Goal: Task Accomplishment & Management: Manage account settings

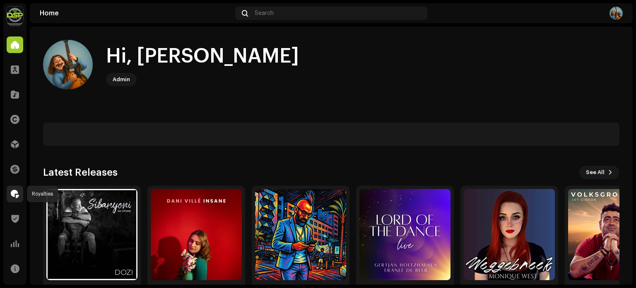
click at [10, 195] on div at bounding box center [15, 193] width 17 height 17
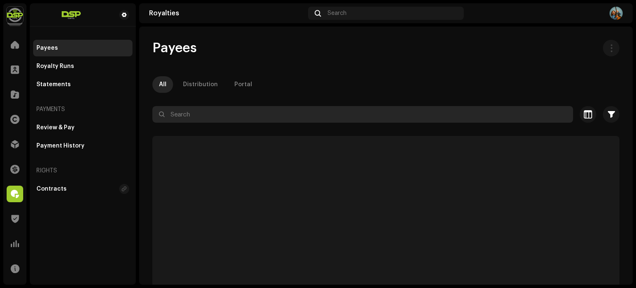
click at [195, 114] on input "text" at bounding box center [362, 114] width 421 height 17
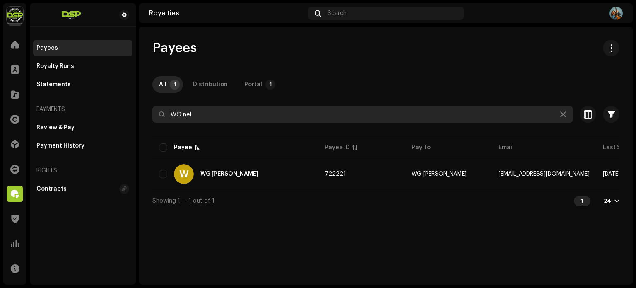
click at [185, 114] on input "WG nel" at bounding box center [362, 114] width 421 height 17
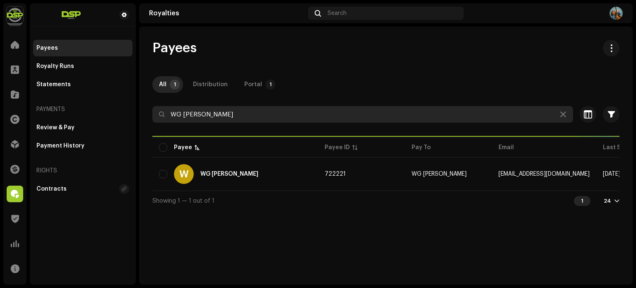
type input "WG [PERSON_NAME]"
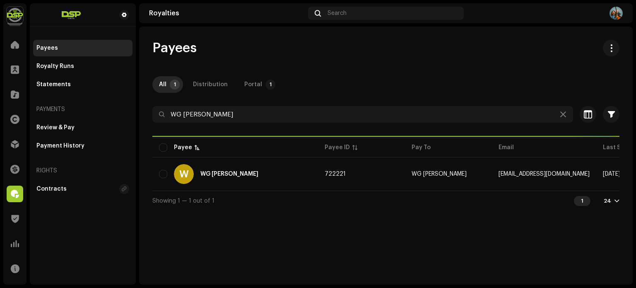
click at [394, 51] on div "Payees" at bounding box center [385, 48] width 467 height 17
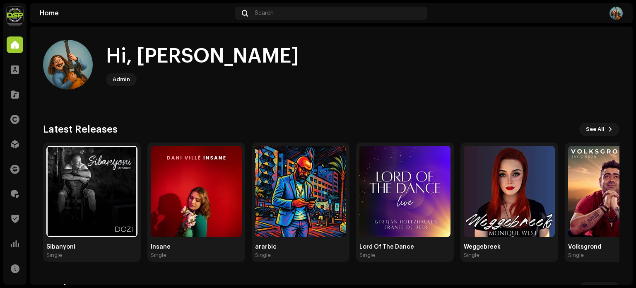
click at [357, 88] on div "Hi, Francois Admin" at bounding box center [331, 65] width 576 height 50
click at [180, 56] on div "Hi, [PERSON_NAME]" at bounding box center [202, 56] width 193 height 26
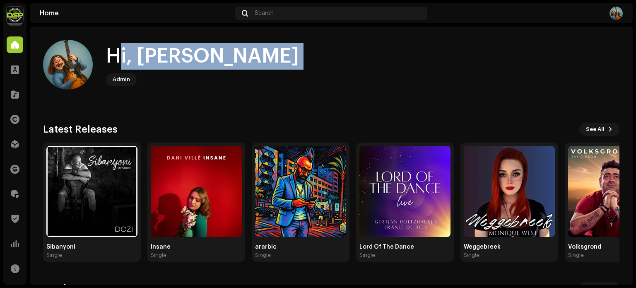
click at [180, 56] on div "Hi, [PERSON_NAME]" at bounding box center [202, 56] width 193 height 26
click at [219, 56] on div "Hi, Francois Admin" at bounding box center [331, 65] width 576 height 50
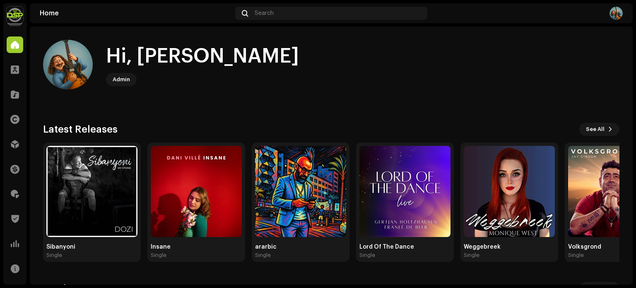
click at [182, 56] on div "Hi, [PERSON_NAME]" at bounding box center [202, 56] width 193 height 26
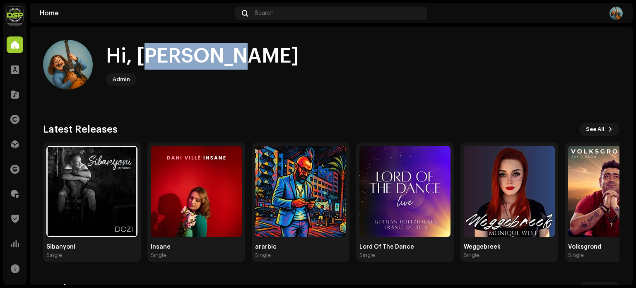
click at [182, 56] on div "Hi, [PERSON_NAME]" at bounding box center [202, 56] width 193 height 26
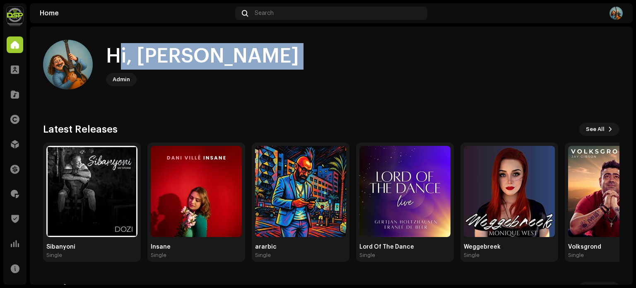
click at [182, 56] on div "Hi, [PERSON_NAME]" at bounding box center [202, 56] width 193 height 26
click at [150, 59] on div "Hi, [PERSON_NAME]" at bounding box center [202, 56] width 193 height 26
drag, startPoint x: 109, startPoint y: 58, endPoint x: 246, endPoint y: 56, distance: 137.4
click at [246, 56] on div "Hi, Francois Admin" at bounding box center [331, 65] width 576 height 50
click at [233, 57] on div "Hi, Francois Admin" at bounding box center [331, 65] width 576 height 50
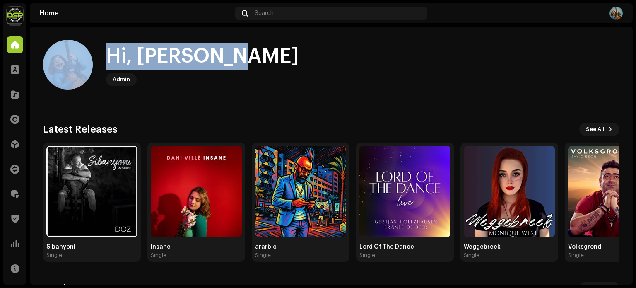
drag, startPoint x: 217, startPoint y: 58, endPoint x: 91, endPoint y: 54, distance: 125.9
click at [91, 54] on div "Hi, Francois Admin" at bounding box center [331, 65] width 576 height 50
click at [15, 197] on span at bounding box center [15, 193] width 8 height 7
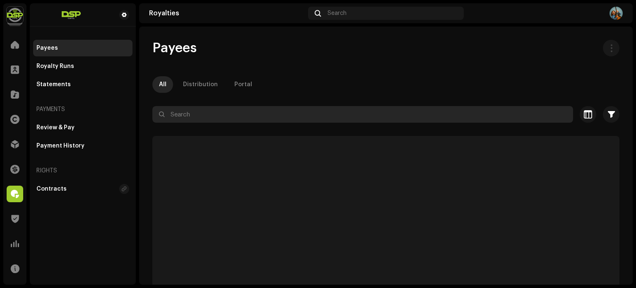
click at [326, 111] on input "text" at bounding box center [362, 114] width 421 height 17
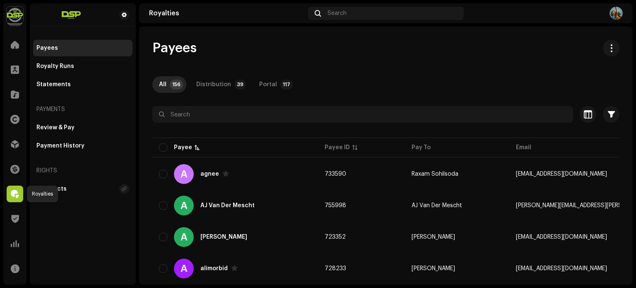
click at [12, 193] on span at bounding box center [15, 193] width 8 height 7
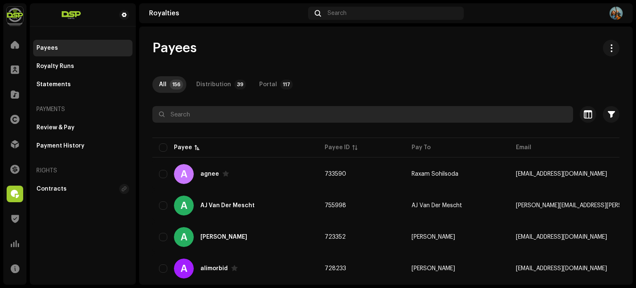
click at [236, 115] on input "text" at bounding box center [362, 114] width 421 height 17
type input "Jarrod"
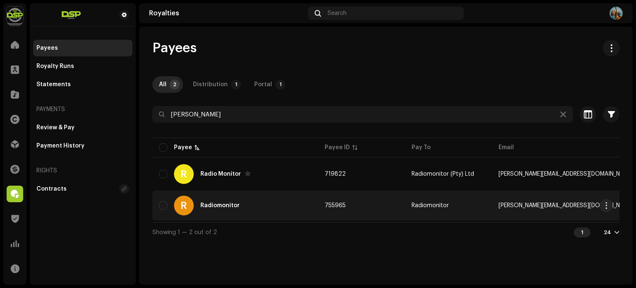
click at [284, 206] on div "R Radiomonitor" at bounding box center [235, 205] width 152 height 20
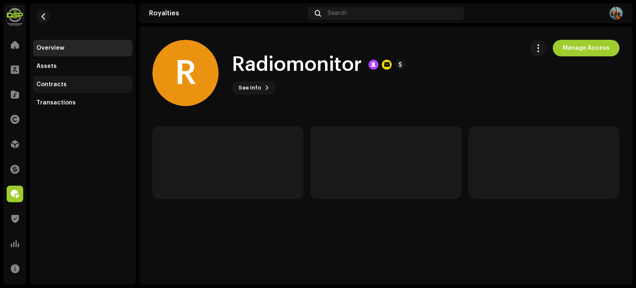
click at [83, 86] on div "Contracts" at bounding box center [82, 84] width 93 height 7
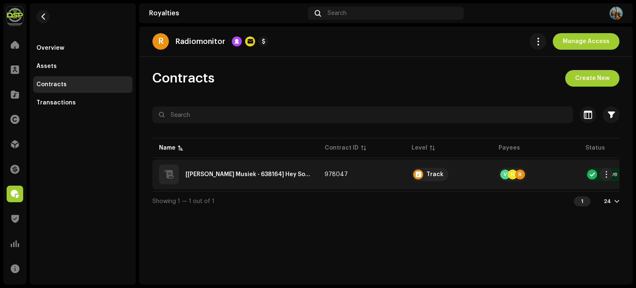
click at [234, 180] on div "[Vonk Musiek - 638164] Hey Soetlief - Hey Soetlief - ZAQR42401009" at bounding box center [235, 174] width 152 height 20
click at [271, 173] on ZAQR42401009"] "[Vonk Musiek - 638164] Hey Soetlief - Hey Soetlief - ZAQR42401009" at bounding box center [248, 174] width 126 height 6
click at [431, 173] on div "Track" at bounding box center [434, 174] width 17 height 6
click at [605, 171] on span "button" at bounding box center [606, 174] width 6 height 7
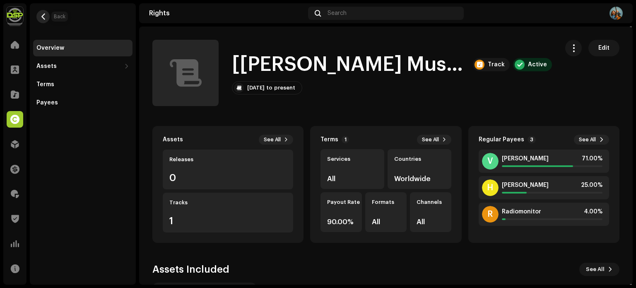
click at [41, 15] on span "button" at bounding box center [43, 16] width 6 height 7
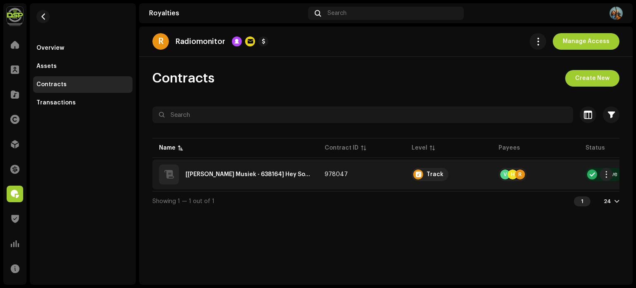
click at [290, 180] on div "[Vonk Musiek - 638164] Hey Soetlief - Hey Soetlief - ZAQR42401009" at bounding box center [235, 174] width 152 height 20
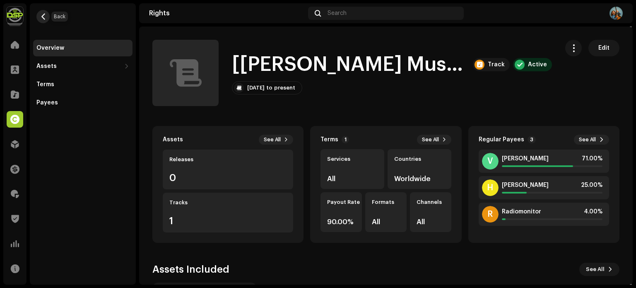
click at [40, 19] on span "button" at bounding box center [43, 16] width 6 height 7
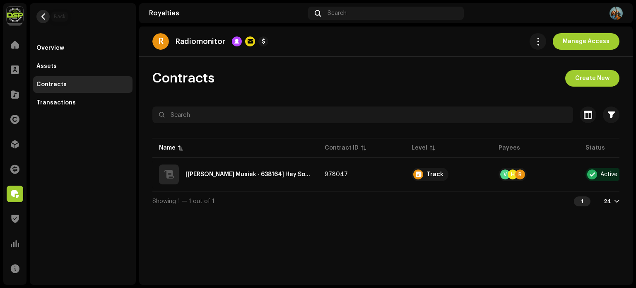
click at [43, 11] on button "button" at bounding box center [42, 16] width 13 height 13
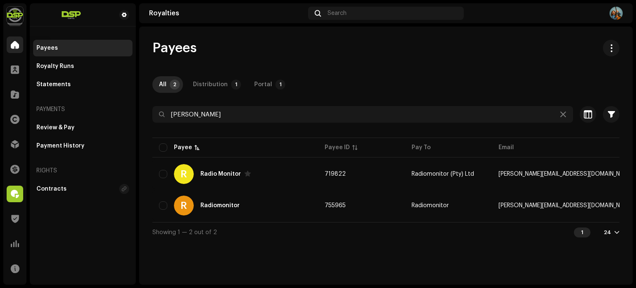
click at [14, 43] on span at bounding box center [15, 44] width 8 height 7
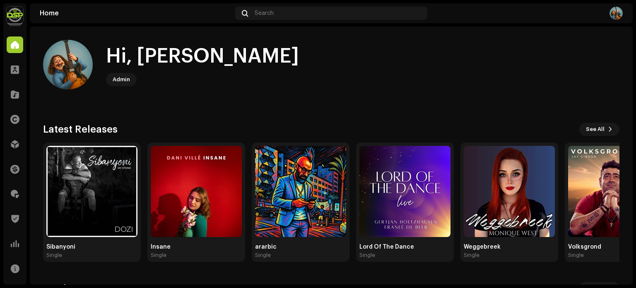
click at [614, 12] on img at bounding box center [615, 13] width 13 height 13
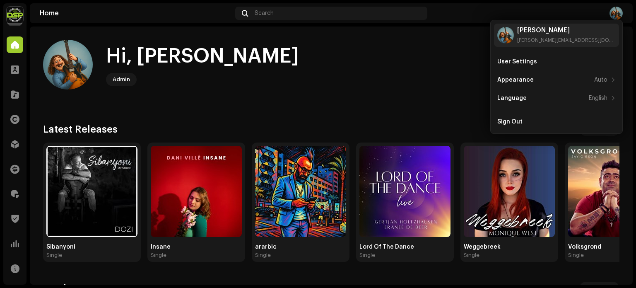
click at [15, 19] on img at bounding box center [15, 15] width 17 height 17
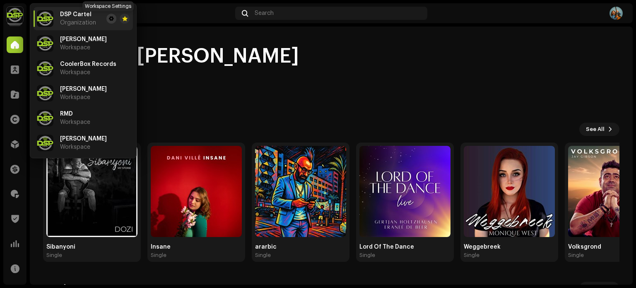
click at [109, 17] on span at bounding box center [111, 18] width 5 height 7
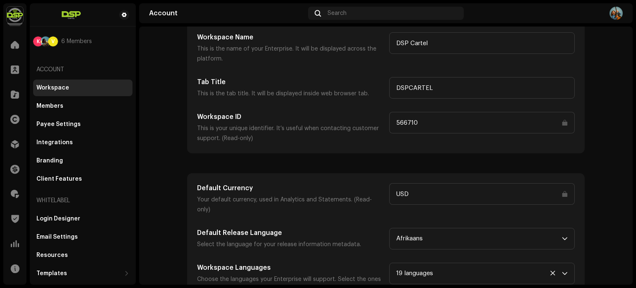
scroll to position [108, 0]
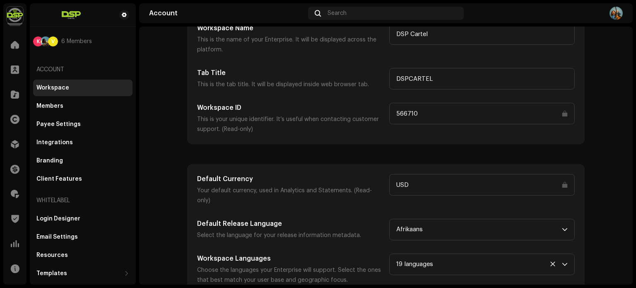
drag, startPoint x: 633, startPoint y: 171, endPoint x: 632, endPoint y: 139, distance: 31.5
click at [633, 140] on div "DSP Cartel Home Clients Catalog Rights Distribution Finance Royalties Trust & S…" at bounding box center [318, 144] width 636 height 288
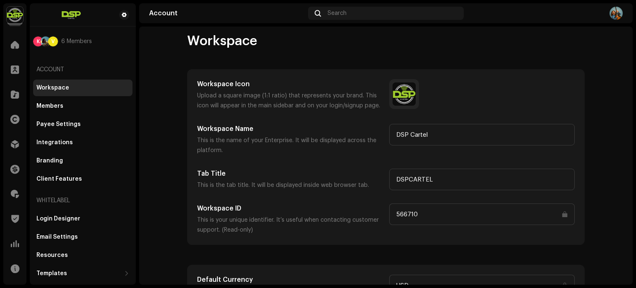
scroll to position [0, 0]
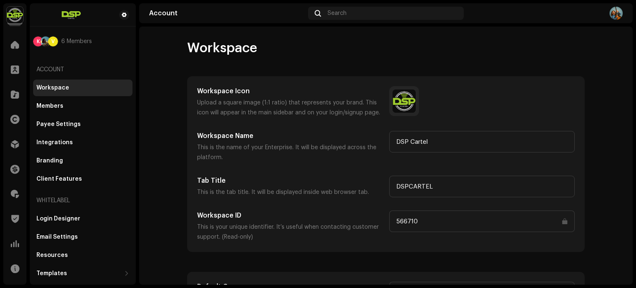
click at [238, 46] on span "Workspace" at bounding box center [222, 48] width 70 height 17
click at [264, 46] on div "Workspace" at bounding box center [385, 48] width 397 height 17
click at [242, 48] on span "Workspace" at bounding box center [222, 48] width 70 height 17
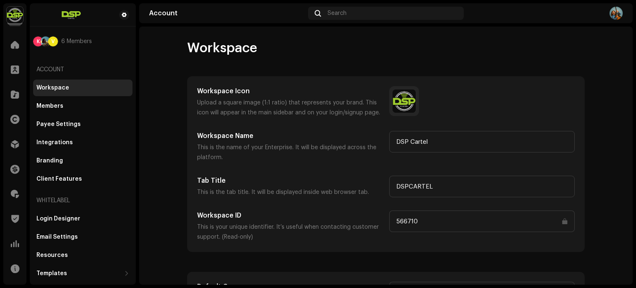
click at [242, 48] on span "Workspace" at bounding box center [222, 48] width 70 height 17
click at [268, 48] on div "Workspace" at bounding box center [385, 48] width 397 height 17
click at [243, 46] on span "Workspace" at bounding box center [222, 48] width 70 height 17
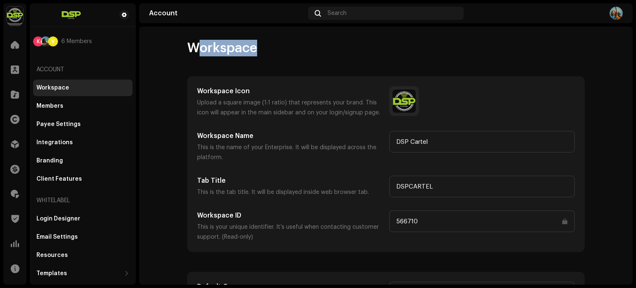
click at [243, 46] on span "Workspace" at bounding box center [222, 48] width 70 height 17
click at [255, 49] on div "Workspace" at bounding box center [385, 48] width 397 height 17
drag, startPoint x: 259, startPoint y: 47, endPoint x: 181, endPoint y: 45, distance: 77.4
click at [181, 45] on div "Workspace Workspace Icon Upload a square image (1:1 ratio) that represents your…" at bounding box center [386, 221] width 424 height 363
click at [188, 48] on span "Workspace" at bounding box center [222, 48] width 70 height 17
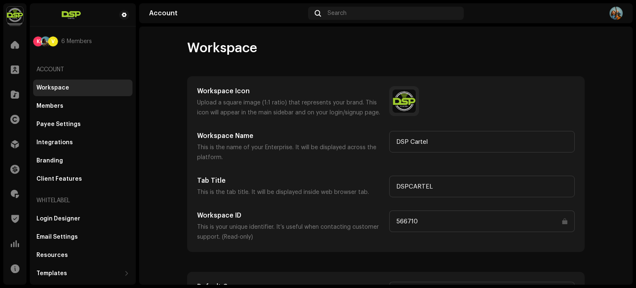
drag, startPoint x: 185, startPoint y: 48, endPoint x: 260, endPoint y: 49, distance: 75.4
click at [260, 49] on div "Workspace" at bounding box center [385, 48] width 397 height 17
drag, startPoint x: 249, startPoint y: 53, endPoint x: 183, endPoint y: 49, distance: 65.9
click at [183, 49] on div "Workspace Workspace Icon Upload a square image (1:1 ratio) that represents your…" at bounding box center [386, 221] width 424 height 363
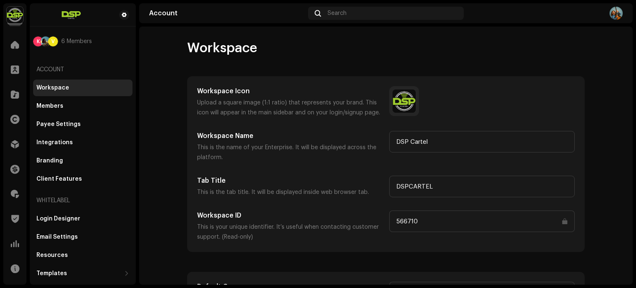
click at [183, 49] on div "Workspace Workspace Icon Upload a square image (1:1 ratio) that represents your…" at bounding box center [386, 221] width 424 height 363
drag, startPoint x: 186, startPoint y: 48, endPoint x: 260, endPoint y: 48, distance: 73.7
click at [260, 48] on div "Workspace" at bounding box center [385, 48] width 397 height 17
drag, startPoint x: 253, startPoint y: 49, endPoint x: 188, endPoint y: 48, distance: 65.4
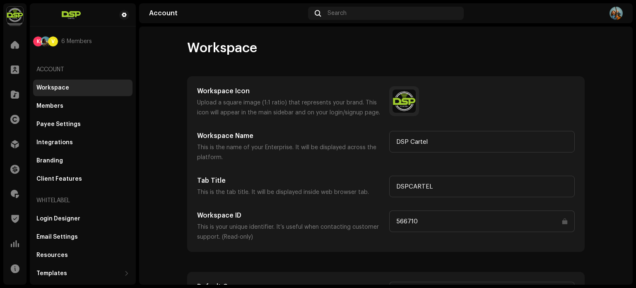
click at [188, 48] on span "Workspace" at bounding box center [222, 48] width 70 height 17
drag, startPoint x: 186, startPoint y: 48, endPoint x: 254, endPoint y: 55, distance: 68.3
click at [254, 55] on span "Workspace" at bounding box center [222, 48] width 70 height 17
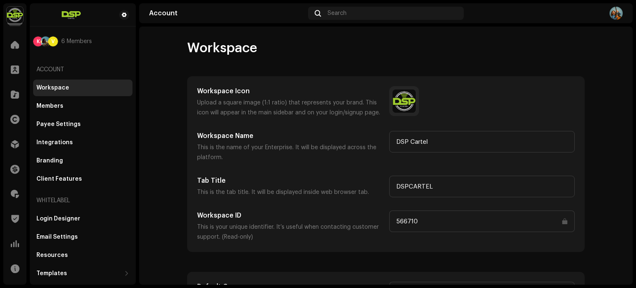
drag, startPoint x: 254, startPoint y: 48, endPoint x: 188, endPoint y: 47, distance: 65.8
click at [188, 47] on span "Workspace" at bounding box center [222, 48] width 70 height 17
click at [14, 187] on div at bounding box center [15, 193] width 17 height 17
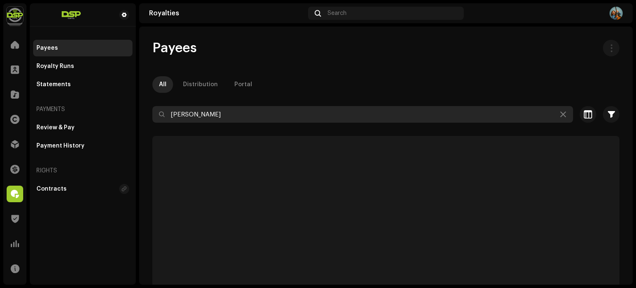
click at [197, 116] on input "Jarrod" at bounding box center [362, 114] width 421 height 17
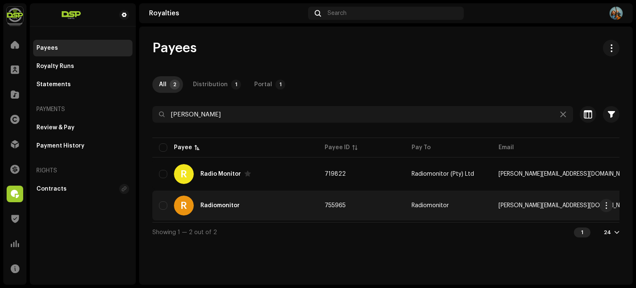
click at [257, 206] on div "R Radiomonitor" at bounding box center [235, 205] width 152 height 20
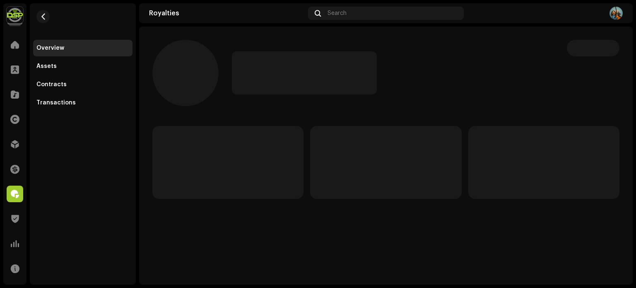
click at [252, 199] on royalties-payees-details-overview "Latest Releases See All" at bounding box center [385, 118] width 493 height 185
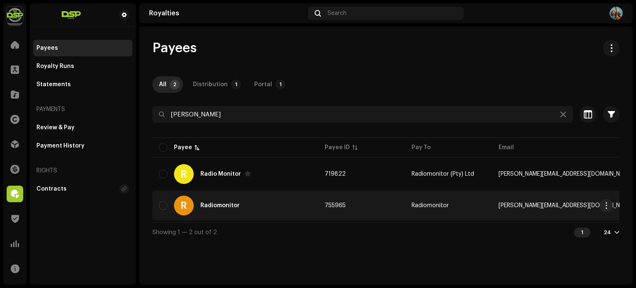
click at [290, 197] on div "R Radiomonitor" at bounding box center [235, 205] width 152 height 20
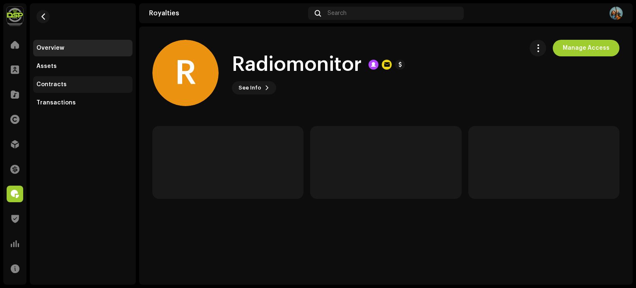
click at [60, 81] on div "Contracts" at bounding box center [51, 84] width 30 height 7
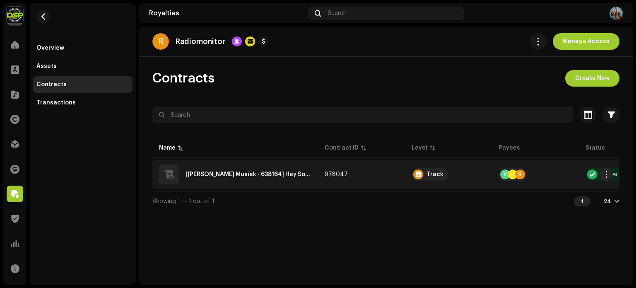
click at [267, 176] on ZAQR42401009"] "[Vonk Musiek - 638164] Hey Soetlief - Hey Soetlief - ZAQR42401009" at bounding box center [248, 174] width 126 height 6
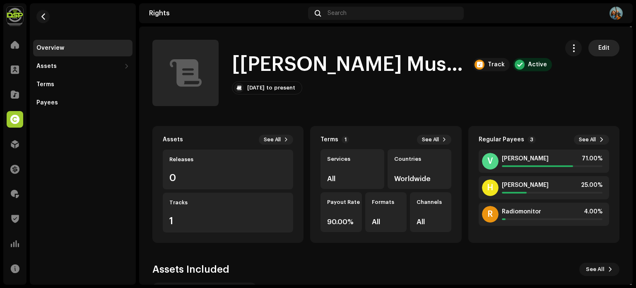
click at [593, 49] on button "Edit" at bounding box center [603, 48] width 31 height 17
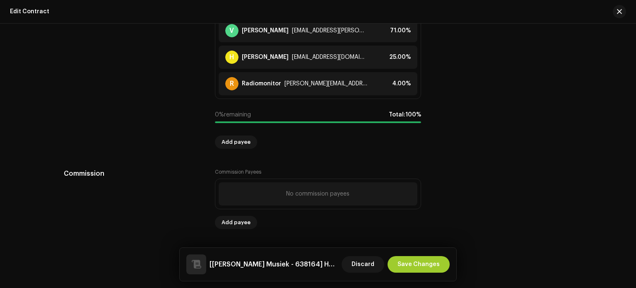
scroll to position [749, 0]
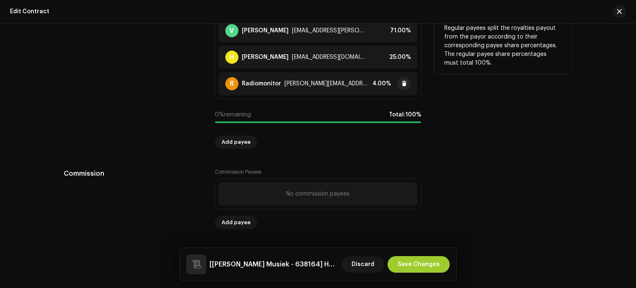
click at [332, 82] on div "jarrod@radiomonitor.co" at bounding box center [326, 83] width 84 height 7
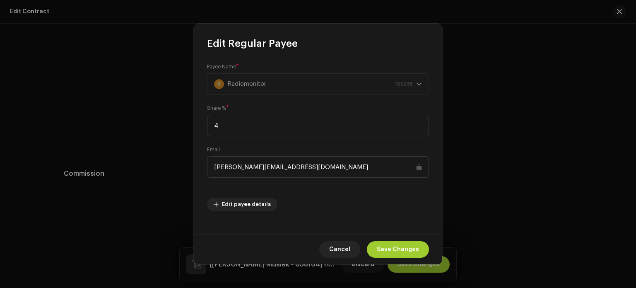
click at [301, 165] on input "jarrod@radiomonitor.co" at bounding box center [318, 167] width 222 height 22
click at [342, 249] on span "Cancel" at bounding box center [339, 249] width 21 height 17
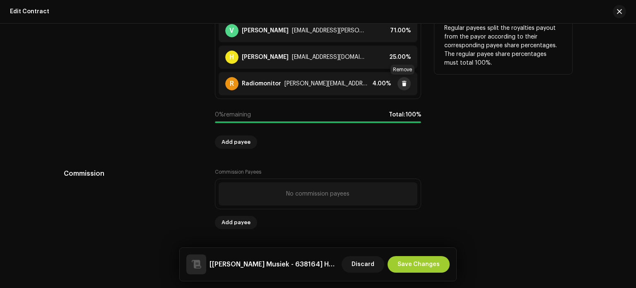
click at [402, 86] on span at bounding box center [404, 83] width 5 height 7
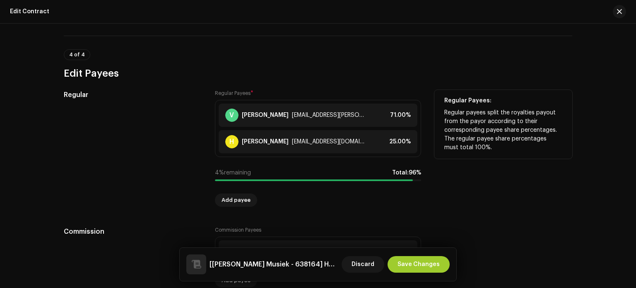
scroll to position [640, 0]
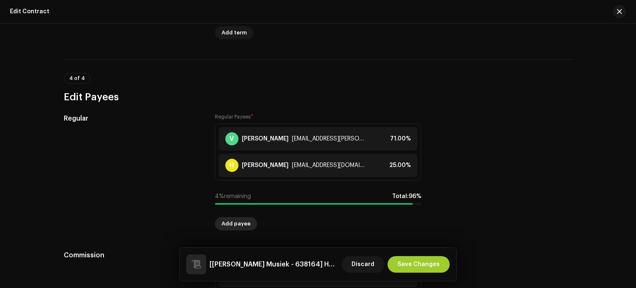
click at [237, 222] on span "Add payee" at bounding box center [235, 223] width 29 height 17
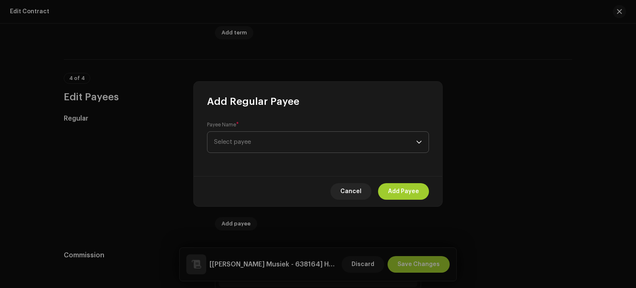
click at [276, 148] on span "Select payee" at bounding box center [315, 142] width 202 height 21
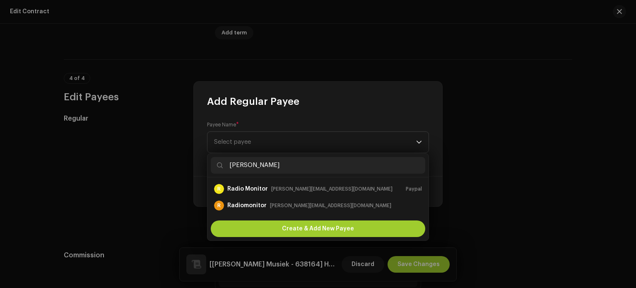
type input "Jarrod"
click at [349, 89] on div "Add Regular Payee" at bounding box center [318, 95] width 248 height 26
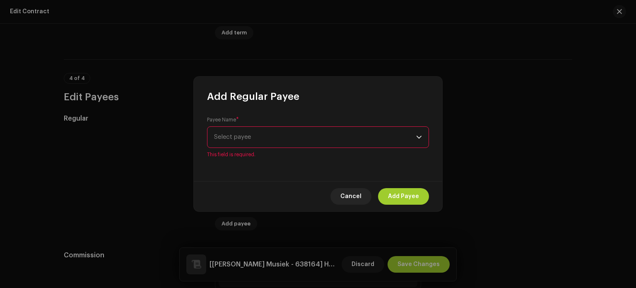
click at [285, 99] on span "Add Regular Payee" at bounding box center [253, 96] width 92 height 13
click at [303, 99] on div "Add Regular Payee" at bounding box center [318, 90] width 248 height 26
click at [290, 176] on div "Payee Name * Select payee This field is required." at bounding box center [318, 142] width 248 height 78
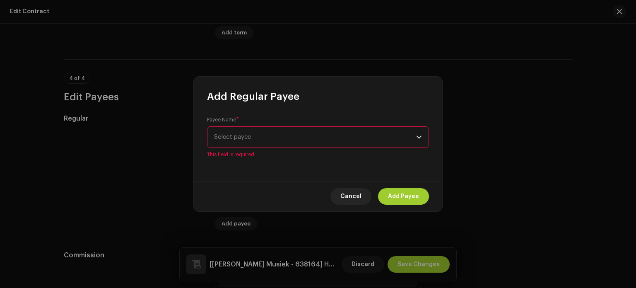
click at [290, 176] on div "Payee Name * Select payee This field is required." at bounding box center [318, 142] width 248 height 78
click at [249, 156] on span "This field is required." at bounding box center [318, 154] width 222 height 7
click at [273, 157] on span "This field is required." at bounding box center [318, 154] width 222 height 7
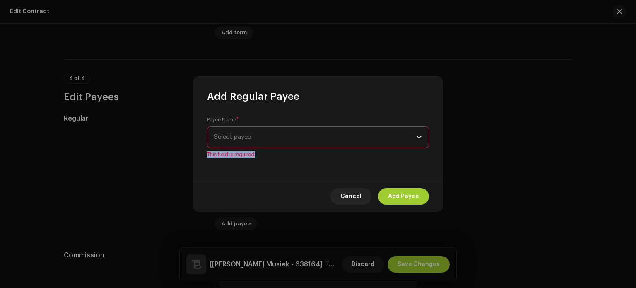
drag, startPoint x: 258, startPoint y: 154, endPoint x: 205, endPoint y: 155, distance: 53.4
click at [205, 155] on div "Payee Name * Select payee This field is required." at bounding box center [318, 142] width 248 height 78
drag, startPoint x: 206, startPoint y: 154, endPoint x: 256, endPoint y: 157, distance: 50.6
click at [256, 157] on div "Payee Name * Select payee This field is required." at bounding box center [318, 142] width 248 height 78
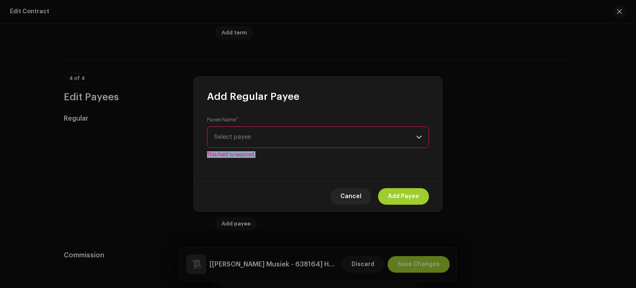
click at [256, 157] on span "This field is required." at bounding box center [318, 154] width 222 height 7
click at [263, 152] on span "This field is required." at bounding box center [318, 154] width 222 height 7
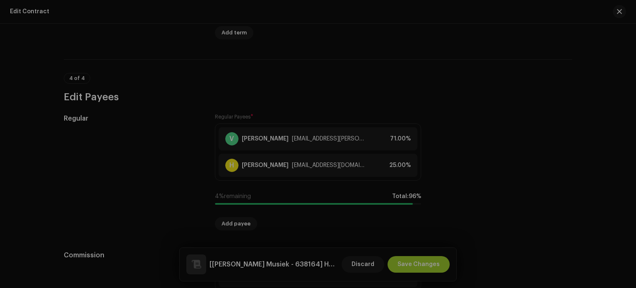
click at [479, 95] on div "Add Regular Payee Payee Name * Select payee This field is required. Cancel Add …" at bounding box center [318, 144] width 636 height 288
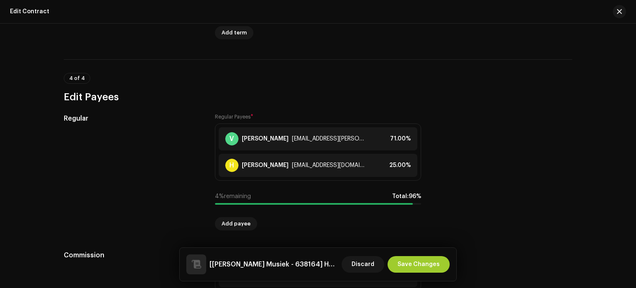
click at [467, 91] on h3 "Edit Payees" at bounding box center [318, 96] width 508 height 13
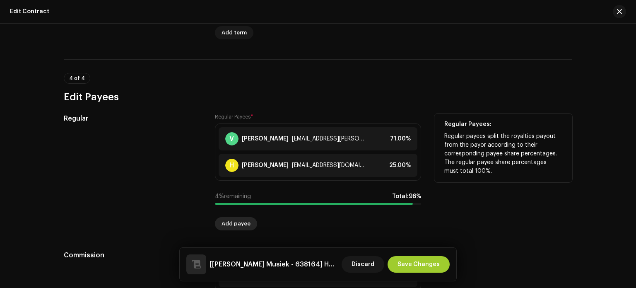
click at [244, 219] on span "Add payee" at bounding box center [235, 223] width 29 height 17
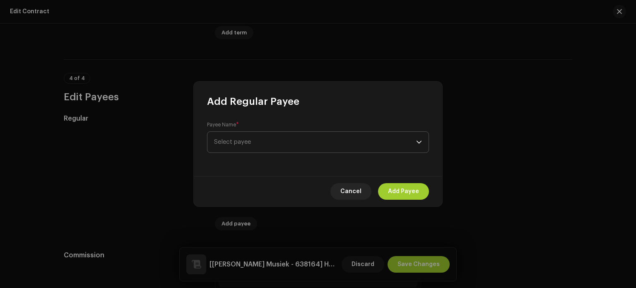
click at [289, 145] on span "Select payee" at bounding box center [315, 142] width 202 height 21
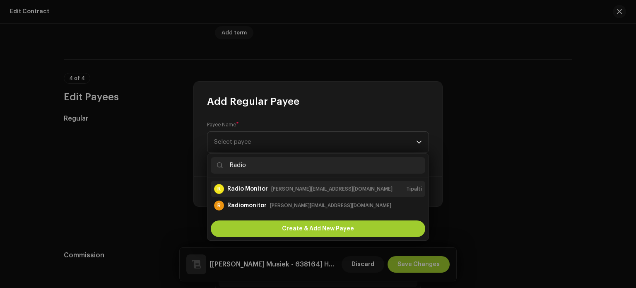
type input "Radio"
click at [275, 188] on div "jarrod@radiomonitor.com" at bounding box center [331, 189] width 121 height 8
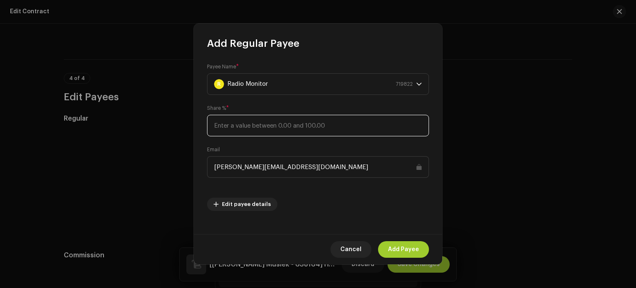
click at [339, 129] on input at bounding box center [318, 126] width 222 height 22
type input "4"
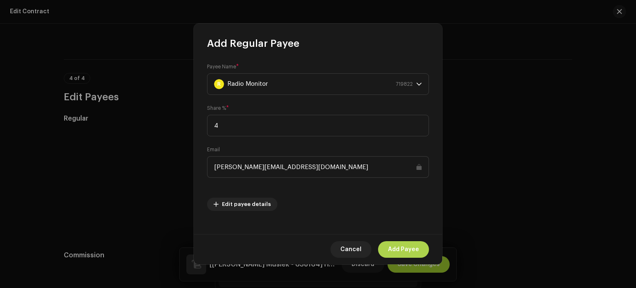
click at [401, 243] on span "Add Payee" at bounding box center [403, 249] width 31 height 17
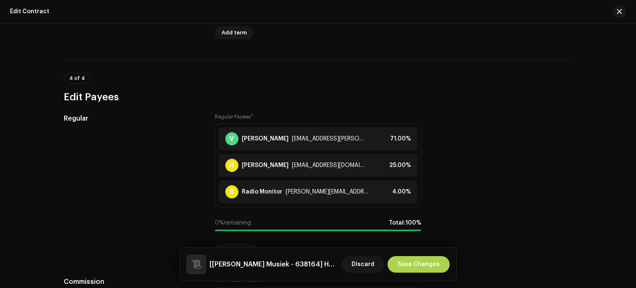
click at [431, 265] on span "Save Changes" at bounding box center [418, 264] width 42 height 17
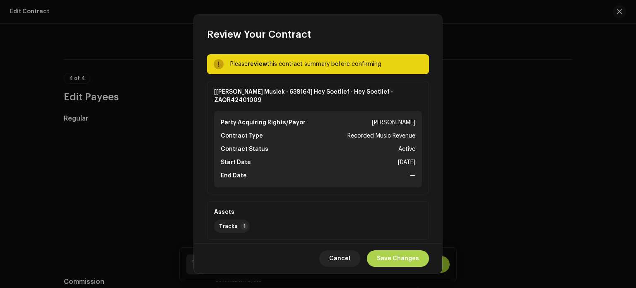
click at [394, 260] on span "Save Changes" at bounding box center [398, 258] width 42 height 17
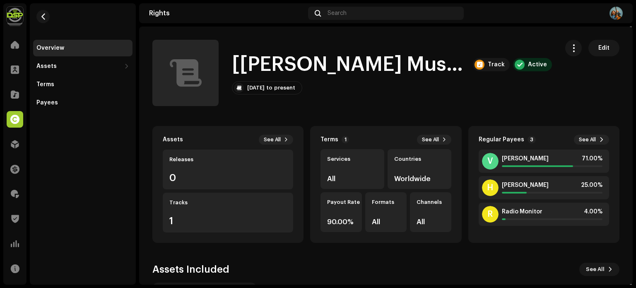
click at [251, 60] on h1 "[Vonk Musiek - 638164] Hey Soetlief - Hey Soetlief - ZAQR42401009" at bounding box center [349, 64] width 234 height 26
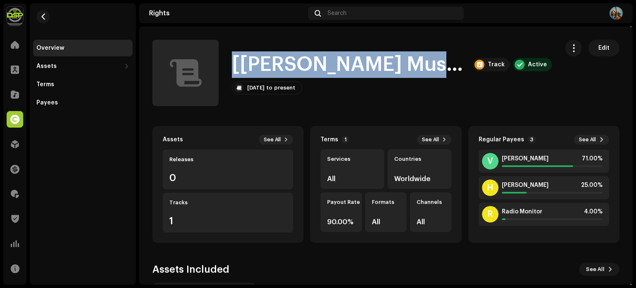
click at [251, 60] on h1 "[Vonk Musiek - 638164] Hey Soetlief - Hey Soetlief - ZAQR42401009" at bounding box center [349, 64] width 234 height 26
click at [263, 62] on h1 "[Vonk Musiek - 638164] Hey Soetlief - Hey Soetlief - ZAQR42401009" at bounding box center [349, 64] width 234 height 26
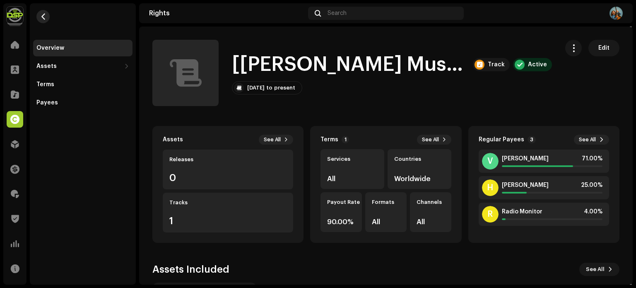
click at [48, 15] on button "button" at bounding box center [42, 16] width 13 height 13
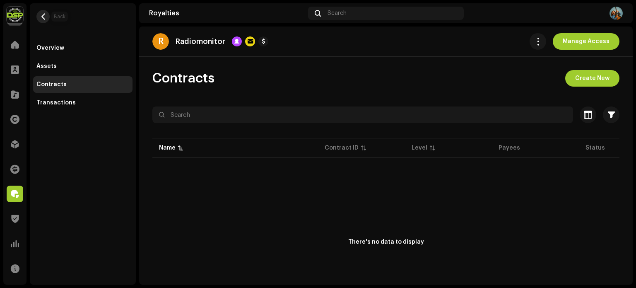
click at [45, 20] on button "button" at bounding box center [42, 16] width 13 height 13
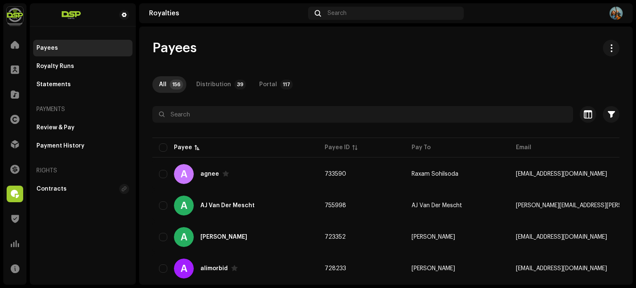
click at [173, 52] on span "Payees" at bounding box center [174, 48] width 44 height 17
click at [197, 52] on div "Payees" at bounding box center [385, 48] width 467 height 17
click at [181, 51] on span "Payees" at bounding box center [174, 48] width 44 height 17
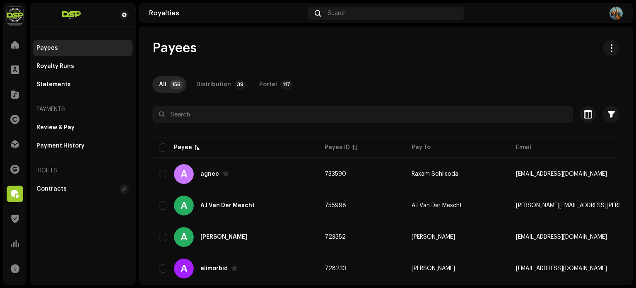
click at [181, 51] on span "Payees" at bounding box center [174, 48] width 44 height 17
click at [207, 51] on div "Payees" at bounding box center [385, 48] width 467 height 17
drag, startPoint x: 205, startPoint y: 49, endPoint x: 152, endPoint y: 56, distance: 52.6
click at [152, 56] on div "Payees" at bounding box center [385, 48] width 467 height 17
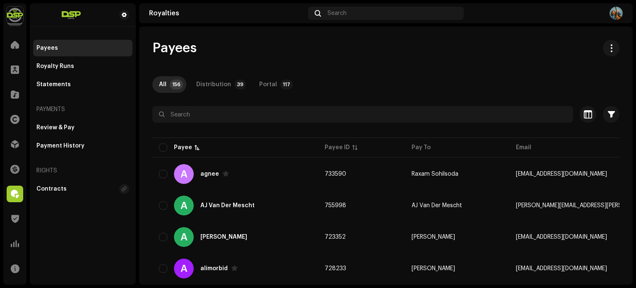
click at [152, 56] on span "Payees" at bounding box center [174, 48] width 44 height 17
drag, startPoint x: 150, startPoint y: 50, endPoint x: 222, endPoint y: 49, distance: 72.0
click at [222, 49] on div "Payees" at bounding box center [385, 48] width 467 height 17
drag, startPoint x: 202, startPoint y: 51, endPoint x: 145, endPoint y: 50, distance: 56.3
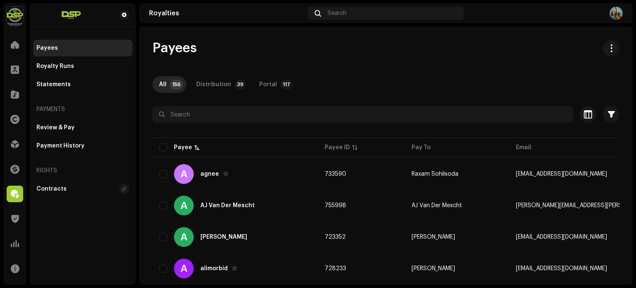
drag, startPoint x: 158, startPoint y: 48, endPoint x: 209, endPoint y: 48, distance: 51.3
click at [209, 48] on div "Payees" at bounding box center [385, 48] width 467 height 17
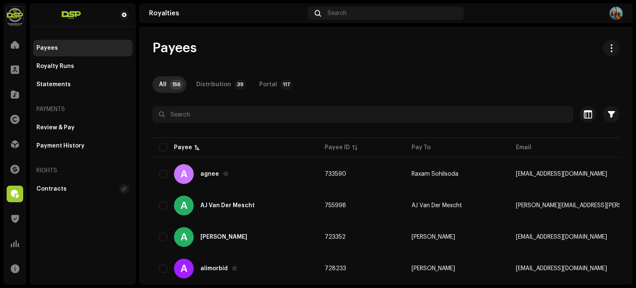
drag, startPoint x: 199, startPoint y: 46, endPoint x: 144, endPoint y: 47, distance: 55.1
drag, startPoint x: 151, startPoint y: 46, endPoint x: 200, endPoint y: 48, distance: 49.7
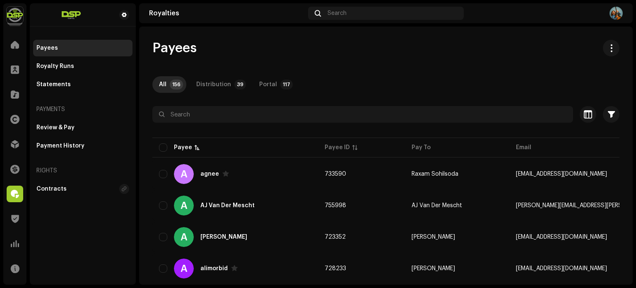
drag, startPoint x: 200, startPoint y: 48, endPoint x: 196, endPoint y: 47, distance: 4.2
click at [200, 48] on div "Payees" at bounding box center [385, 48] width 467 height 17
click at [205, 50] on div "Payees" at bounding box center [385, 48] width 467 height 17
click at [210, 53] on div "Payees" at bounding box center [385, 48] width 467 height 17
drag, startPoint x: 205, startPoint y: 53, endPoint x: 149, endPoint y: 53, distance: 55.9
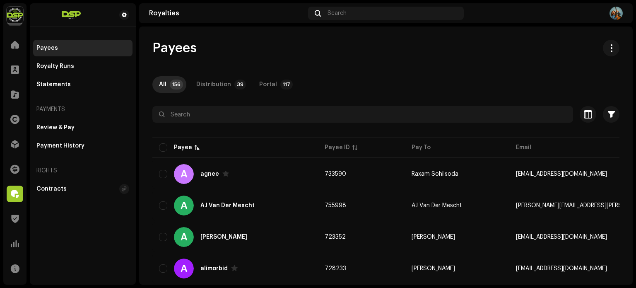
drag, startPoint x: 148, startPoint y: 51, endPoint x: 205, endPoint y: 51, distance: 57.5
click at [205, 51] on div "Payees" at bounding box center [385, 48] width 467 height 17
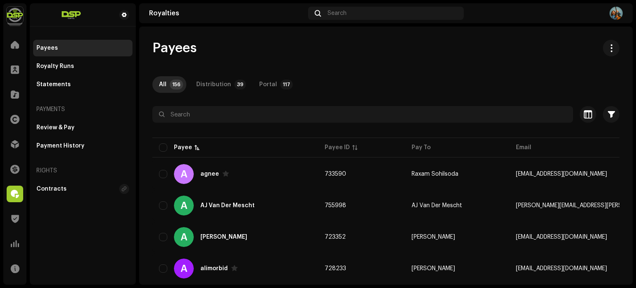
click at [19, 20] on img at bounding box center [15, 15] width 17 height 17
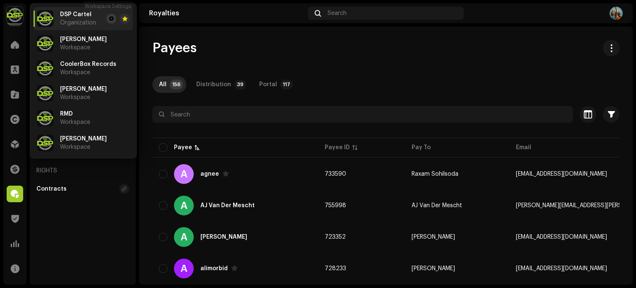
click at [109, 21] on span at bounding box center [111, 18] width 5 height 7
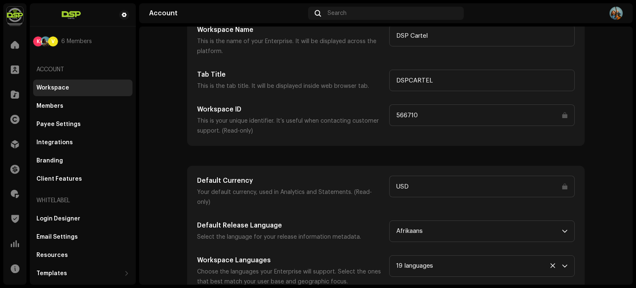
scroll to position [108, 0]
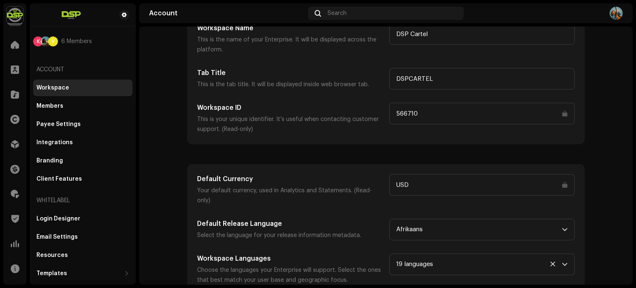
click at [232, 180] on h5 "Default Currency" at bounding box center [289, 179] width 185 height 10
click at [200, 179] on h5 "Default Currency" at bounding box center [289, 179] width 185 height 10
drag, startPoint x: 195, startPoint y: 179, endPoint x: 255, endPoint y: 180, distance: 60.0
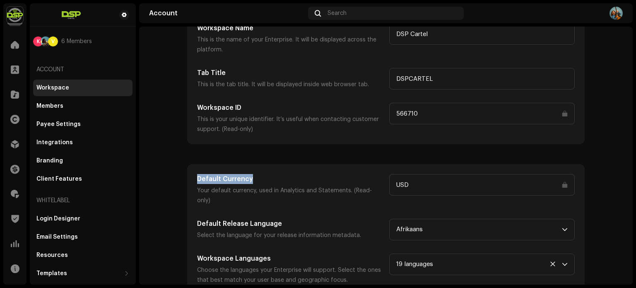
click at [255, 180] on h5 "Default Currency" at bounding box center [289, 179] width 185 height 10
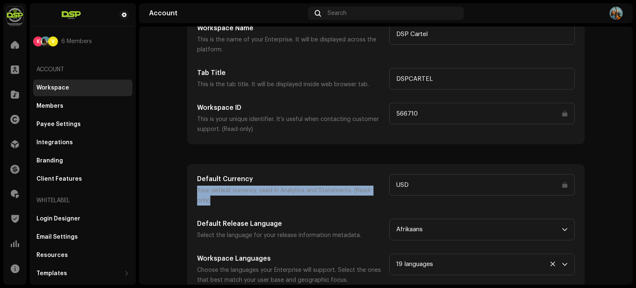
drag, startPoint x: 194, startPoint y: 191, endPoint x: 380, endPoint y: 196, distance: 186.4
click at [380, 196] on div "Default Currency Your default currency, used in Analytics and Statements. (Read…" at bounding box center [386, 229] width 397 height 130
click at [381, 193] on div "Default Currency Your default currency, used in Analytics and Statements. (Read…" at bounding box center [386, 189] width 378 height 31
drag, startPoint x: 381, startPoint y: 191, endPoint x: 192, endPoint y: 186, distance: 188.8
click at [192, 186] on div "Default Currency Your default currency, used in Analytics and Statements. (Read…" at bounding box center [386, 229] width 397 height 130
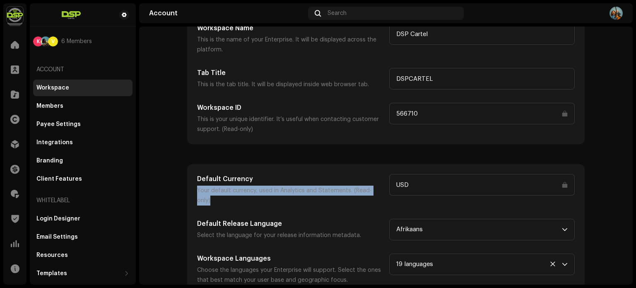
click at [192, 186] on div "Default Currency Your default currency, used in Analytics and Statements. (Read…" at bounding box center [386, 229] width 397 height 130
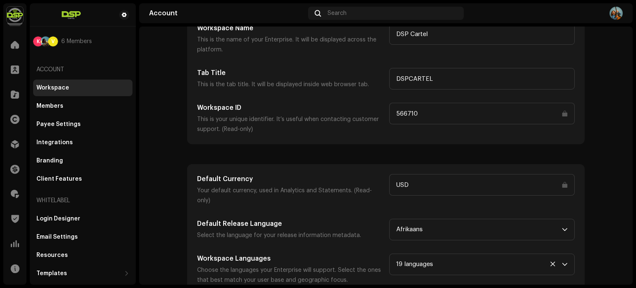
click at [197, 178] on h5 "Default Currency" at bounding box center [289, 179] width 185 height 10
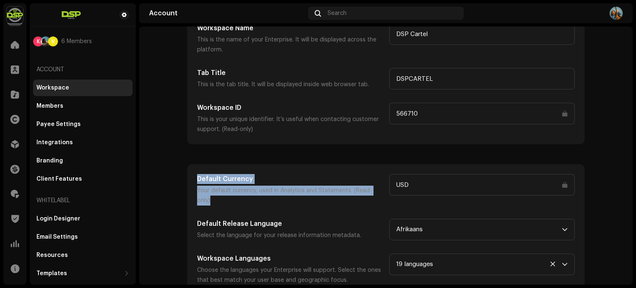
drag, startPoint x: 195, startPoint y: 177, endPoint x: 380, endPoint y: 192, distance: 184.9
click at [380, 192] on div "Default Currency Your default currency, used in Analytics and Statements. (Read…" at bounding box center [289, 189] width 185 height 31
click at [379, 192] on p "Your default currency, used in Analytics and Statements. (Read-only)" at bounding box center [289, 195] width 185 height 20
drag, startPoint x: 379, startPoint y: 190, endPoint x: 194, endPoint y: 180, distance: 185.7
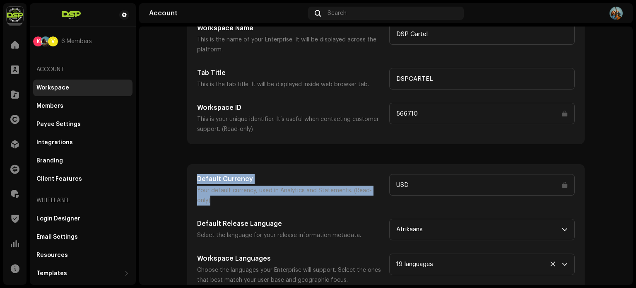
click at [194, 180] on div "Default Currency Your default currency, used in Analytics and Statements. (Read…" at bounding box center [386, 229] width 397 height 130
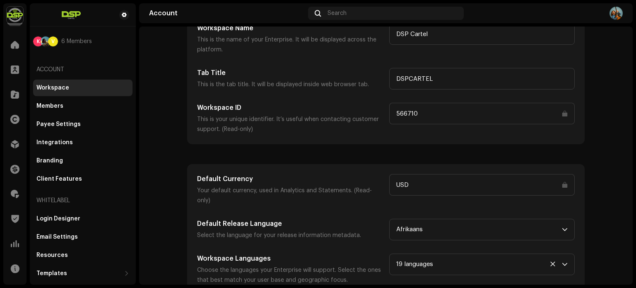
click at [202, 180] on h5 "Default Currency" at bounding box center [289, 179] width 185 height 10
click at [211, 180] on h5 "Default Currency" at bounding box center [289, 179] width 185 height 10
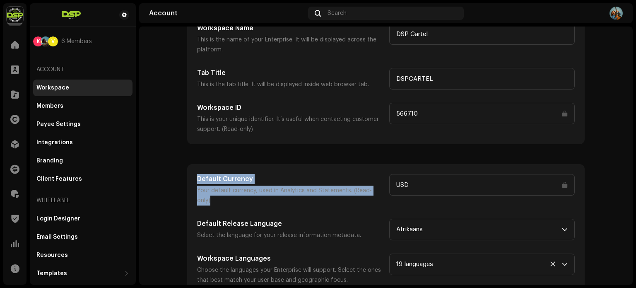
drag, startPoint x: 194, startPoint y: 180, endPoint x: 383, endPoint y: 190, distance: 188.6
click at [383, 190] on div "Default Currency Your default currency, used in Analytics and Statements. (Read…" at bounding box center [386, 189] width 378 height 31
drag, startPoint x: 381, startPoint y: 190, endPoint x: 194, endPoint y: 179, distance: 187.0
click at [197, 179] on div "Default Currency Your default currency, used in Analytics and Statements. (Read…" at bounding box center [386, 189] width 378 height 31
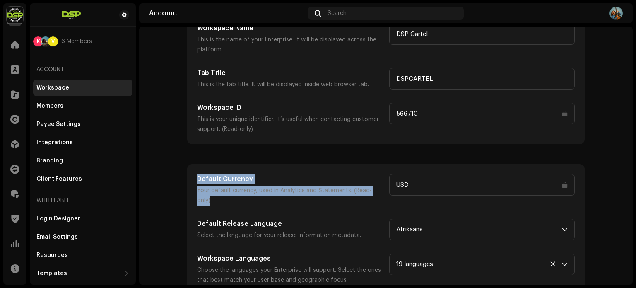
click at [197, 179] on h5 "Default Currency" at bounding box center [289, 179] width 185 height 10
drag, startPoint x: 264, startPoint y: 185, endPoint x: 379, endPoint y: 193, distance: 115.4
click at [379, 193] on div "Default Currency Your default currency, used in Analytics and Statements. (Read…" at bounding box center [386, 229] width 397 height 130
drag, startPoint x: 379, startPoint y: 193, endPoint x: 375, endPoint y: 191, distance: 4.8
click at [379, 193] on p "Your default currency, used in Analytics and Statements. (Read-only)" at bounding box center [289, 195] width 185 height 20
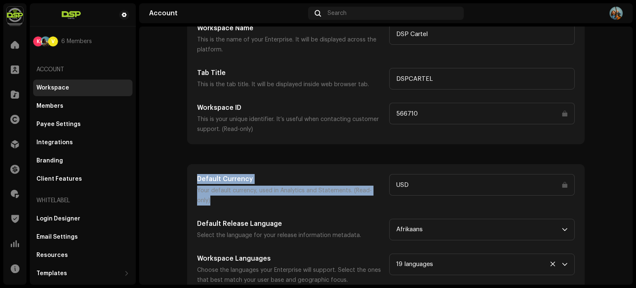
click at [330, 186] on p "Your default currency, used in Analytics and Statements. (Read-only)" at bounding box center [289, 195] width 185 height 20
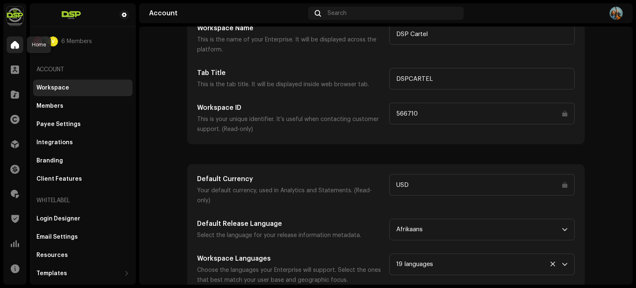
click at [12, 48] on span at bounding box center [15, 44] width 8 height 7
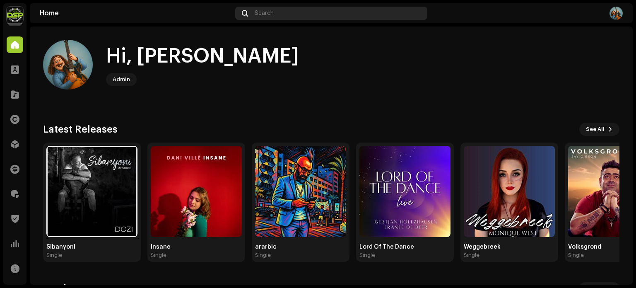
click at [255, 12] on span "Search" at bounding box center [264, 13] width 19 height 7
click at [267, 14] on span "Search" at bounding box center [264, 13] width 19 height 7
click at [254, 14] on div "Search" at bounding box center [331, 13] width 192 height 13
click at [17, 20] on img at bounding box center [15, 15] width 17 height 17
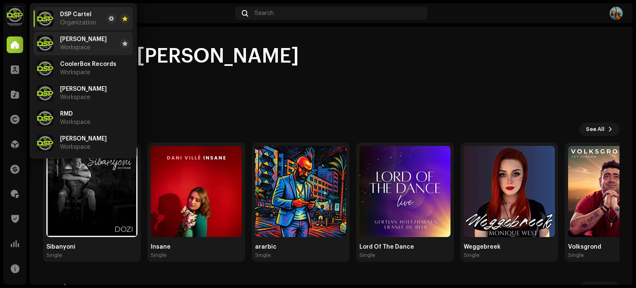
click at [73, 49] on span "Workspace" at bounding box center [75, 47] width 30 height 7
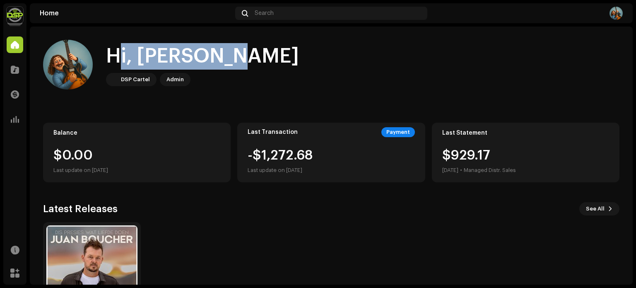
drag, startPoint x: 106, startPoint y: 57, endPoint x: 220, endPoint y: 58, distance: 114.3
click at [220, 58] on div "Hi, [PERSON_NAME] DSP Cartel Admin" at bounding box center [331, 65] width 576 height 50
drag, startPoint x: 215, startPoint y: 57, endPoint x: 102, endPoint y: 58, distance: 113.0
click at [102, 58] on div "Hi, [PERSON_NAME] DSP Cartel Admin" at bounding box center [331, 65] width 576 height 50
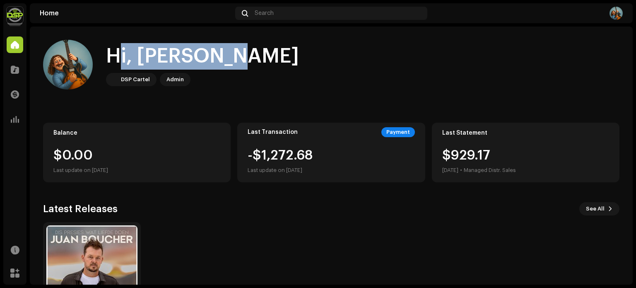
click at [109, 58] on div "Hi, [PERSON_NAME]" at bounding box center [202, 56] width 193 height 26
drag, startPoint x: 108, startPoint y: 57, endPoint x: 217, endPoint y: 58, distance: 109.7
click at [217, 58] on div "Hi, [PERSON_NAME] DSP Cartel Admin" at bounding box center [331, 65] width 576 height 50
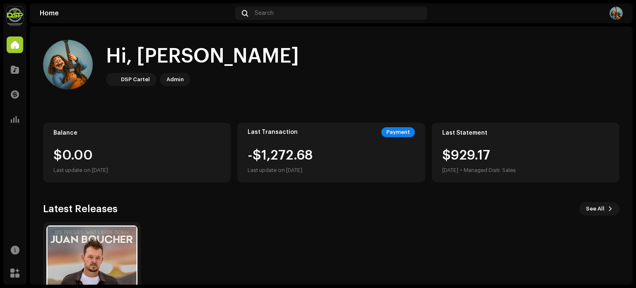
click at [17, 17] on img at bounding box center [15, 15] width 17 height 17
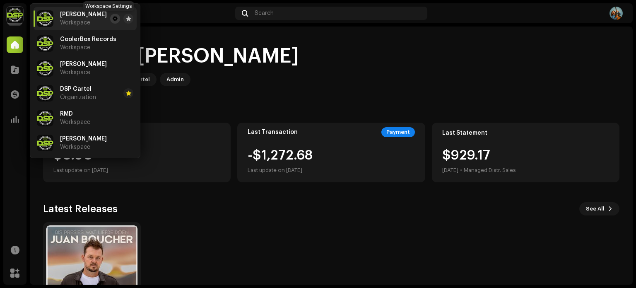
click at [113, 17] on span at bounding box center [115, 18] width 5 height 7
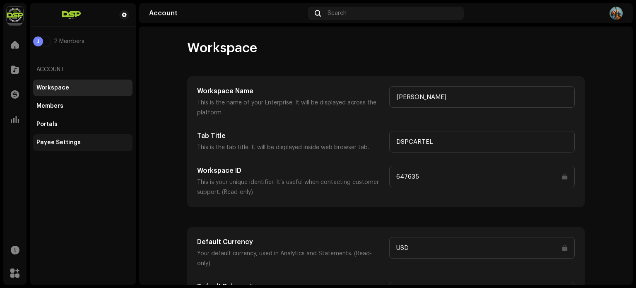
click at [98, 143] on div "Payee Settings" at bounding box center [82, 142] width 93 height 7
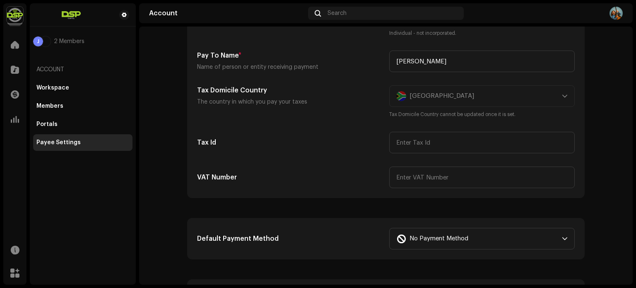
scroll to position [166, 0]
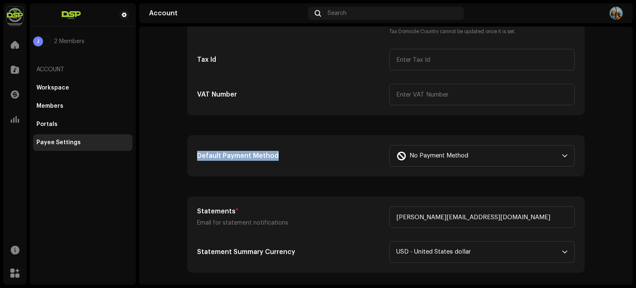
drag, startPoint x: 273, startPoint y: 158, endPoint x: 189, endPoint y: 161, distance: 84.5
click at [189, 161] on div "Default Payment Method No Payment Method" at bounding box center [386, 155] width 397 height 41
click at [197, 159] on h5 "Default Payment Method" at bounding box center [289, 156] width 185 height 10
drag, startPoint x: 194, startPoint y: 157, endPoint x: 306, endPoint y: 157, distance: 111.8
click at [306, 157] on div "Default Payment Method No Payment Method" at bounding box center [386, 155] width 397 height 41
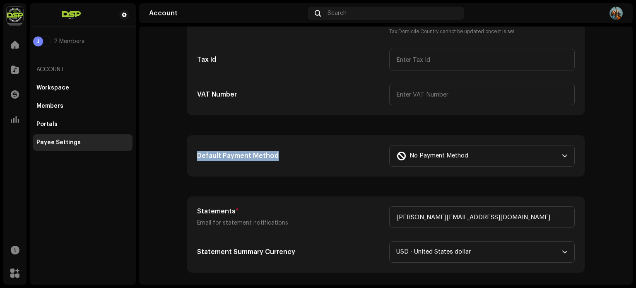
click at [306, 157] on h5 "Default Payment Method" at bounding box center [289, 156] width 185 height 10
drag, startPoint x: 270, startPoint y: 158, endPoint x: 195, endPoint y: 157, distance: 75.3
click at [197, 157] on h5 "Default Payment Method" at bounding box center [289, 156] width 185 height 10
drag, startPoint x: 193, startPoint y: 155, endPoint x: 283, endPoint y: 154, distance: 89.4
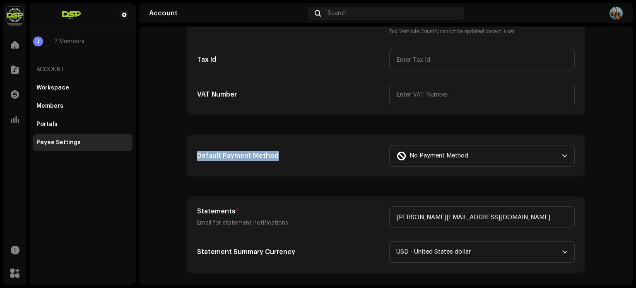
click at [283, 154] on div "Default Payment Method No Payment Method" at bounding box center [386, 155] width 397 height 41
click at [283, 154] on h5 "Default Payment Method" at bounding box center [289, 156] width 185 height 10
drag, startPoint x: 277, startPoint y: 156, endPoint x: 194, endPoint y: 156, distance: 82.8
click at [194, 156] on div "Default Payment Method No Payment Method" at bounding box center [386, 155] width 397 height 41
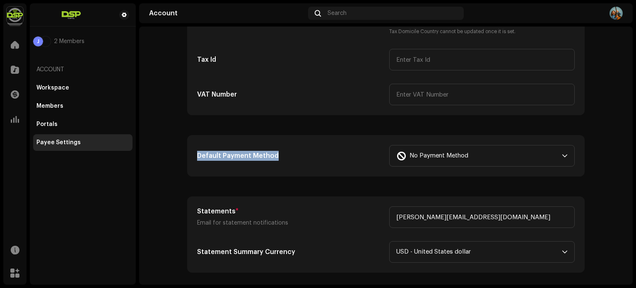
drag, startPoint x: 194, startPoint y: 155, endPoint x: 265, endPoint y: 155, distance: 71.2
click at [265, 155] on div "Default Payment Method No Payment Method" at bounding box center [386, 155] width 397 height 41
click at [276, 155] on h5 "Default Payment Method" at bounding box center [289, 156] width 185 height 10
click at [463, 154] on span "No Payment Method" at bounding box center [438, 155] width 59 height 21
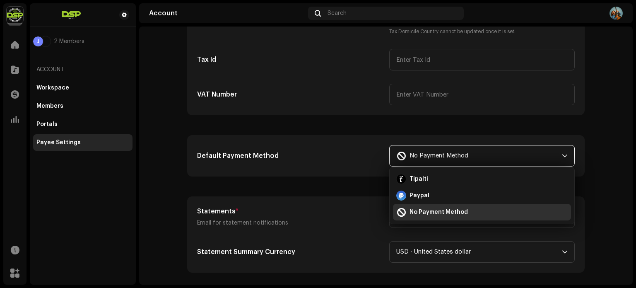
click at [320, 146] on div "Default Payment Method" at bounding box center [289, 156] width 185 height 22
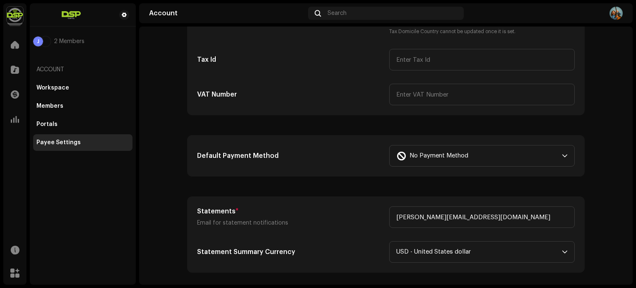
scroll to position [0, 0]
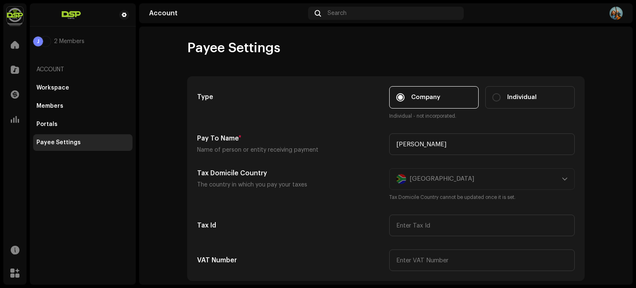
drag, startPoint x: 282, startPoint y: 49, endPoint x: 179, endPoint y: 53, distance: 103.2
drag, startPoint x: 180, startPoint y: 51, endPoint x: 284, endPoint y: 52, distance: 103.9
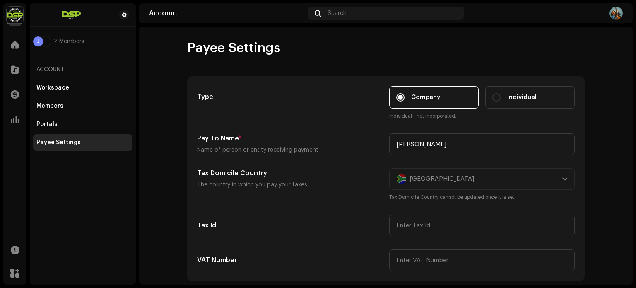
click at [284, 52] on div "Payee Settings" at bounding box center [385, 48] width 397 height 17
drag, startPoint x: 286, startPoint y: 51, endPoint x: 186, endPoint y: 51, distance: 99.8
click at [187, 51] on div "Payee Settings" at bounding box center [385, 48] width 397 height 17
click at [187, 51] on span "Payee Settings" at bounding box center [233, 48] width 93 height 17
click at [195, 49] on span "Payee Settings" at bounding box center [233, 48] width 93 height 17
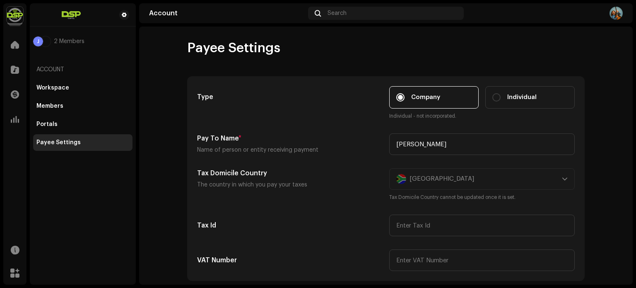
click at [195, 49] on span "Payee Settings" at bounding box center [233, 48] width 93 height 17
click at [250, 42] on span "Payee Settings" at bounding box center [233, 48] width 93 height 17
drag, startPoint x: 285, startPoint y: 51, endPoint x: 174, endPoint y: 51, distance: 110.9
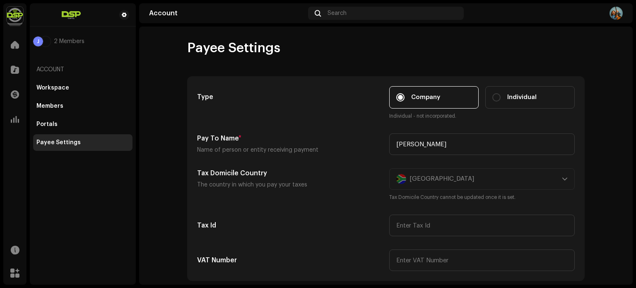
drag, startPoint x: 180, startPoint y: 49, endPoint x: 285, endPoint y: 55, distance: 105.3
click at [285, 55] on div "Payee Settings" at bounding box center [385, 48] width 397 height 17
drag, startPoint x: 283, startPoint y: 50, endPoint x: 183, endPoint y: 51, distance: 99.8
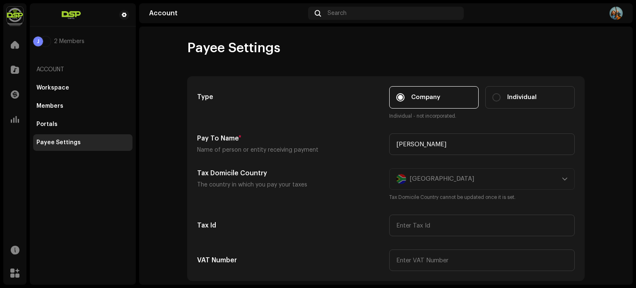
click at [187, 49] on span "Payee Settings" at bounding box center [233, 48] width 93 height 17
drag, startPoint x: 196, startPoint y: 48, endPoint x: 277, endPoint y: 50, distance: 81.2
click at [277, 50] on span "Payee Settings" at bounding box center [233, 48] width 93 height 17
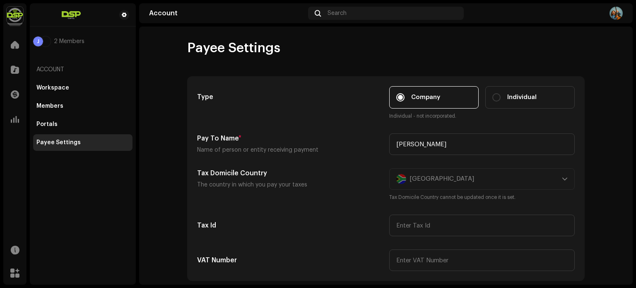
drag, startPoint x: 277, startPoint y: 50, endPoint x: 187, endPoint y: 51, distance: 90.3
click at [187, 51] on span "Payee Settings" at bounding box center [233, 48] width 93 height 17
drag, startPoint x: 187, startPoint y: 49, endPoint x: 277, endPoint y: 54, distance: 89.9
click at [277, 54] on span "Payee Settings" at bounding box center [233, 48] width 93 height 17
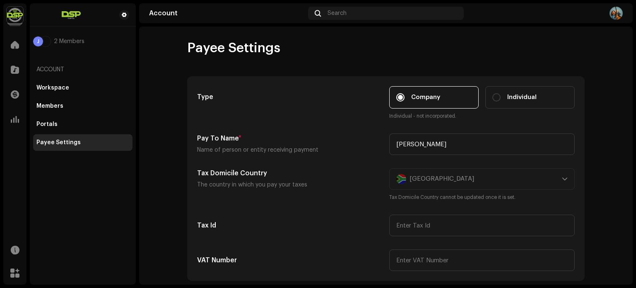
click at [277, 54] on span "Payee Settings" at bounding box center [233, 48] width 93 height 17
drag, startPoint x: 279, startPoint y: 49, endPoint x: 184, endPoint y: 51, distance: 94.4
click at [187, 51] on div "Payee Settings" at bounding box center [385, 48] width 397 height 17
click at [187, 51] on span "Payee Settings" at bounding box center [233, 48] width 93 height 17
drag, startPoint x: 186, startPoint y: 49, endPoint x: 277, endPoint y: 50, distance: 90.7
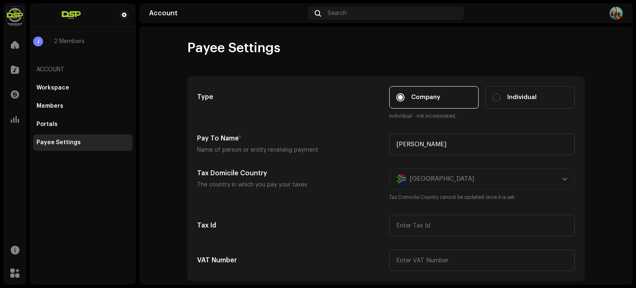
click at [277, 50] on span "Payee Settings" at bounding box center [233, 48] width 93 height 17
drag, startPoint x: 238, startPoint y: 50, endPoint x: 187, endPoint y: 50, distance: 50.5
click at [187, 50] on span "Payee Settings" at bounding box center [233, 48] width 93 height 17
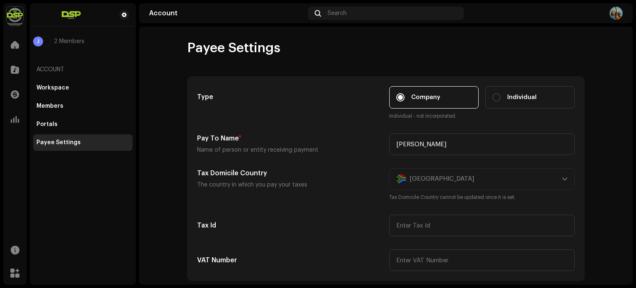
drag, startPoint x: 185, startPoint y: 49, endPoint x: 279, endPoint y: 50, distance: 93.1
click at [279, 50] on div "Payee Settings" at bounding box center [385, 48] width 397 height 17
drag, startPoint x: 225, startPoint y: 101, endPoint x: 195, endPoint y: 100, distance: 30.6
click at [197, 100] on h5 "Type" at bounding box center [289, 97] width 185 height 10
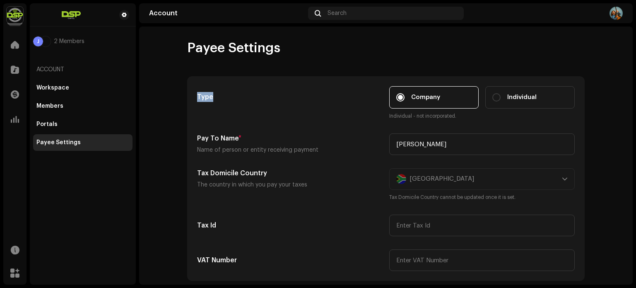
click at [197, 100] on h5 "Type" at bounding box center [289, 97] width 185 height 10
drag, startPoint x: 195, startPoint y: 98, endPoint x: 216, endPoint y: 98, distance: 21.1
click at [216, 98] on div "Type Company Individual Individual - not incorporated. Pay To Name * Name of pe…" at bounding box center [386, 179] width 397 height 204
click at [216, 98] on h5 "Type" at bounding box center [289, 97] width 185 height 10
drag, startPoint x: 208, startPoint y: 97, endPoint x: 180, endPoint y: 97, distance: 27.7
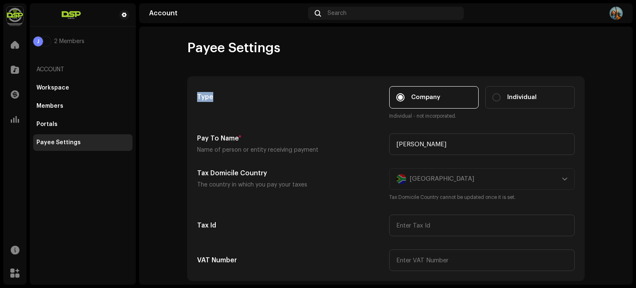
click at [188, 97] on div "Type Company Individual Individual - not incorporated. Pay To Name * Name of pe…" at bounding box center [386, 179] width 397 height 204
drag, startPoint x: 189, startPoint y: 94, endPoint x: 217, endPoint y: 97, distance: 28.3
click at [217, 97] on div "Type Company Individual Individual - not incorporated. Pay To Name * Name of pe…" at bounding box center [386, 179] width 397 height 204
click at [217, 97] on h5 "Type" at bounding box center [289, 97] width 185 height 10
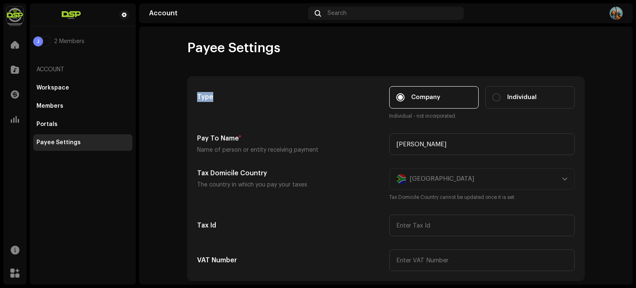
drag, startPoint x: 217, startPoint y: 96, endPoint x: 192, endPoint y: 96, distance: 24.4
click at [192, 96] on div "Type Company Individual Individual - not incorporated. Pay To Name * Name of pe…" at bounding box center [386, 179] width 397 height 204
drag, startPoint x: 192, startPoint y: 96, endPoint x: 210, endPoint y: 97, distance: 17.9
click at [210, 97] on div "Type Company Individual Individual - not incorporated. Pay To Name * Name of pe…" at bounding box center [386, 179] width 397 height 204
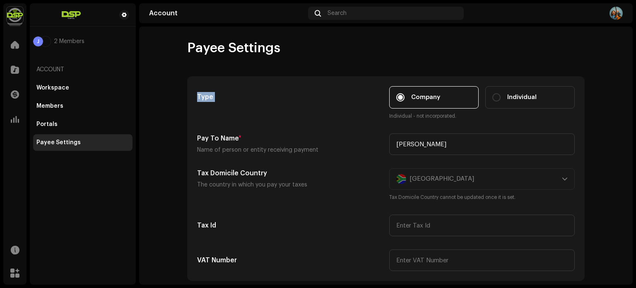
click at [204, 96] on h5 "Type" at bounding box center [289, 97] width 185 height 10
drag, startPoint x: 211, startPoint y: 96, endPoint x: 194, endPoint y: 96, distance: 17.0
click at [194, 96] on div "Type Company Individual Individual - not incorporated. Pay To Name * Name of pe…" at bounding box center [386, 179] width 397 height 204
drag, startPoint x: 190, startPoint y: 96, endPoint x: 212, endPoint y: 98, distance: 21.2
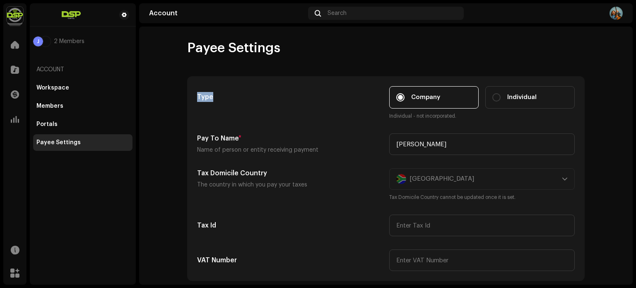
click at [212, 98] on div "Type Company Individual Individual - not incorporated. Pay To Name * Name of pe…" at bounding box center [386, 179] width 397 height 204
click at [212, 98] on h5 "Type" at bounding box center [289, 97] width 185 height 10
drag, startPoint x: 208, startPoint y: 96, endPoint x: 194, endPoint y: 97, distance: 13.8
click at [197, 97] on h5 "Type" at bounding box center [289, 97] width 185 height 10
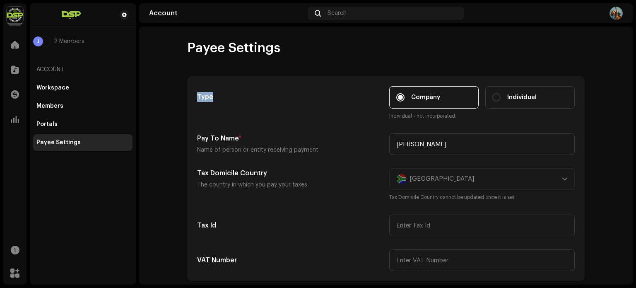
drag, startPoint x: 191, startPoint y: 97, endPoint x: 210, endPoint y: 99, distance: 19.1
click at [210, 99] on div "Type Company Individual Individual - not incorporated. Pay To Name * Name of pe…" at bounding box center [386, 179] width 397 height 204
click at [210, 99] on h5 "Type" at bounding box center [289, 97] width 185 height 10
drag, startPoint x: 217, startPoint y: 98, endPoint x: 190, endPoint y: 98, distance: 26.9
click at [190, 98] on div "Type Company Individual Individual - not incorporated. Pay To Name * Name of pe…" at bounding box center [386, 179] width 397 height 204
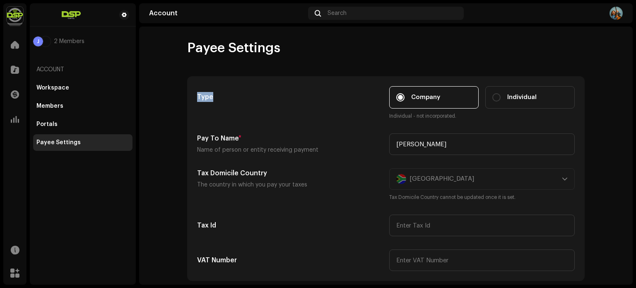
click at [190, 98] on div "Type Company Individual Individual - not incorporated. Pay To Name * Name of pe…" at bounding box center [386, 179] width 397 height 204
drag, startPoint x: 190, startPoint y: 97, endPoint x: 209, endPoint y: 97, distance: 19.0
click at [209, 97] on div "Type Company Individual Individual - not incorporated. Pay To Name * Name of pe…" at bounding box center [386, 179] width 397 height 204
click at [209, 97] on h5 "Type" at bounding box center [289, 97] width 185 height 10
drag, startPoint x: 215, startPoint y: 96, endPoint x: 194, endPoint y: 96, distance: 21.1
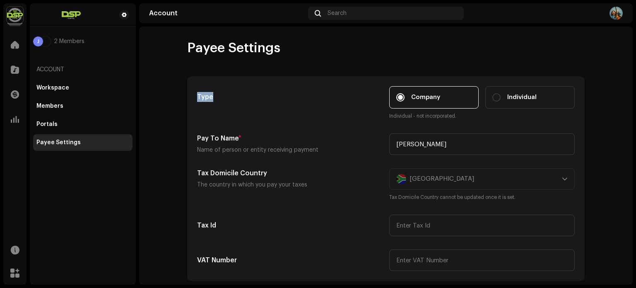
click at [194, 96] on div "Type Company Individual Individual - not incorporated. Pay To Name * Name of pe…" at bounding box center [386, 179] width 397 height 204
click at [193, 96] on div "Type Company Individual Individual - not incorporated. Pay To Name * Name of pe…" at bounding box center [386, 179] width 397 height 204
click at [202, 96] on h5 "Type" at bounding box center [289, 97] width 185 height 10
drag, startPoint x: 214, startPoint y: 97, endPoint x: 190, endPoint y: 96, distance: 23.6
click at [190, 96] on div "Type Company Individual Individual - not incorporated. Pay To Name * Name of pe…" at bounding box center [386, 179] width 397 height 204
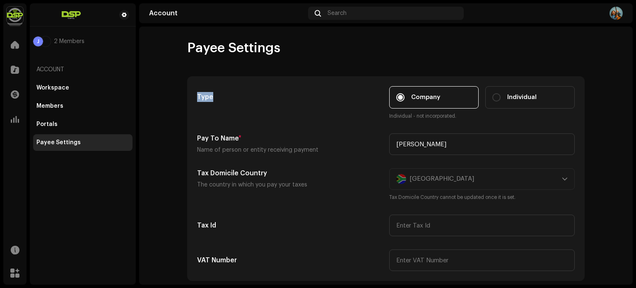
click at [190, 96] on div "Type Company Individual Individual - not incorporated. Pay To Name * Name of pe…" at bounding box center [386, 179] width 397 height 204
drag, startPoint x: 190, startPoint y: 96, endPoint x: 214, endPoint y: 99, distance: 24.1
click at [214, 99] on div "Type Company Individual Individual - not incorporated. Pay To Name * Name of pe…" at bounding box center [386, 179] width 397 height 204
click at [214, 99] on h5 "Type" at bounding box center [289, 97] width 185 height 10
click at [197, 98] on h5 "Type" at bounding box center [289, 97] width 185 height 10
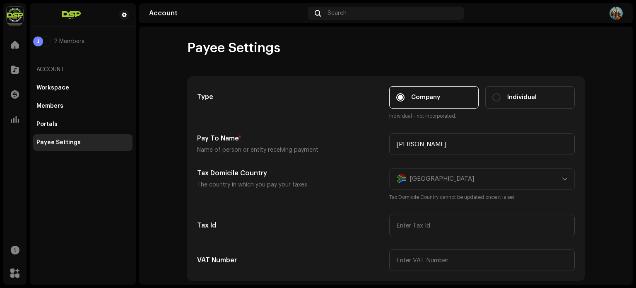
click at [197, 98] on h5 "Type" at bounding box center [289, 97] width 185 height 10
click at [214, 102] on div "Type" at bounding box center [289, 97] width 185 height 22
click at [205, 97] on h5 "Type" at bounding box center [289, 97] width 185 height 10
click at [205, 96] on h5 "Type" at bounding box center [289, 97] width 185 height 10
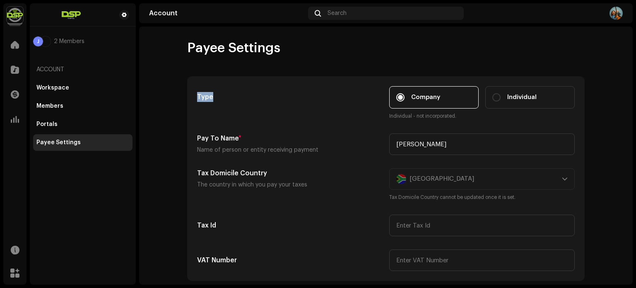
click at [205, 47] on span "Payee Settings" at bounding box center [233, 48] width 93 height 17
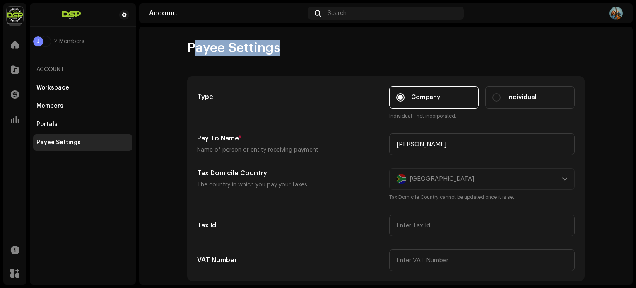
click at [232, 50] on span "Payee Settings" at bounding box center [233, 48] width 93 height 17
click at [245, 50] on span "Payee Settings" at bounding box center [233, 48] width 93 height 17
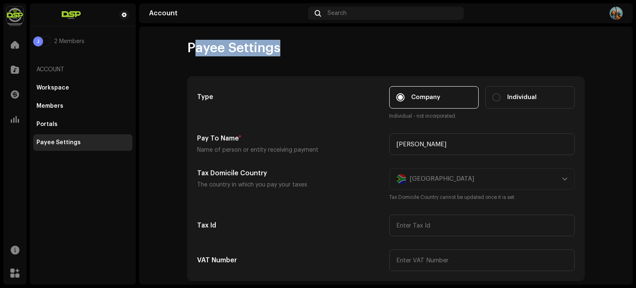
click at [245, 50] on span "Payee Settings" at bounding box center [233, 48] width 93 height 17
click at [243, 48] on span "Payee Settings" at bounding box center [233, 48] width 93 height 17
click at [253, 51] on span "Payee Settings" at bounding box center [233, 48] width 93 height 17
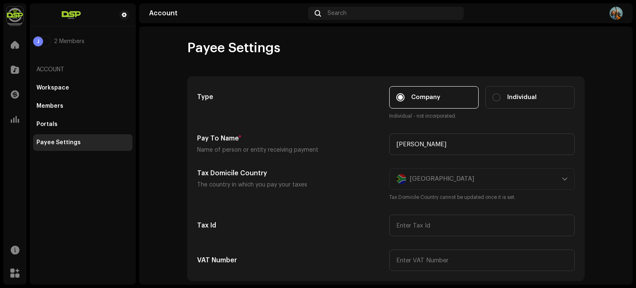
click at [253, 51] on span "Payee Settings" at bounding box center [233, 48] width 93 height 17
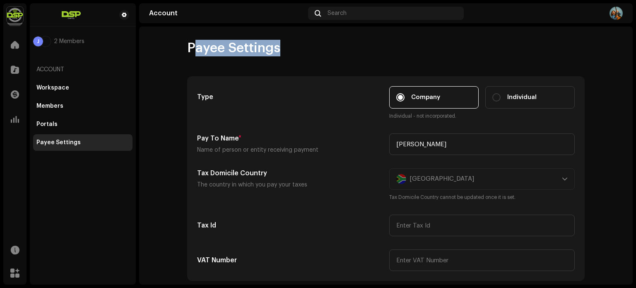
click at [252, 53] on span "Payee Settings" at bounding box center [233, 48] width 93 height 17
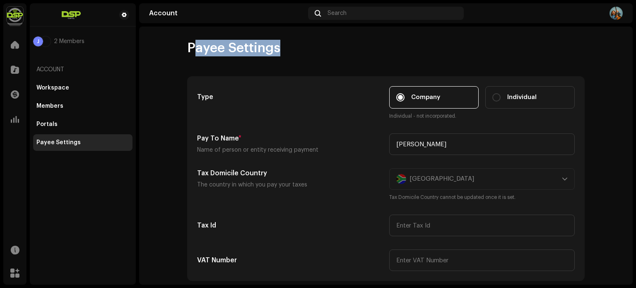
click at [191, 50] on span "Payee Settings" at bounding box center [233, 48] width 93 height 17
drag, startPoint x: 188, startPoint y: 51, endPoint x: 278, endPoint y: 53, distance: 89.9
click at [278, 53] on div "Payee Settings" at bounding box center [385, 48] width 397 height 17
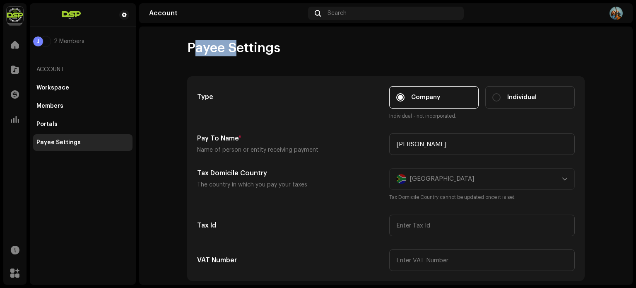
click at [278, 53] on div "Payee Settings" at bounding box center [385, 48] width 397 height 17
drag, startPoint x: 277, startPoint y: 49, endPoint x: 187, endPoint y: 47, distance: 89.9
click at [187, 47] on span "Payee Settings" at bounding box center [233, 48] width 93 height 17
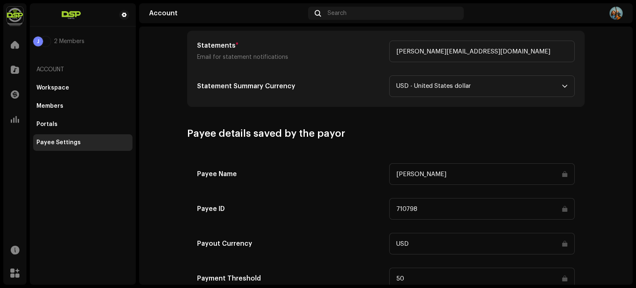
scroll to position [399, 0]
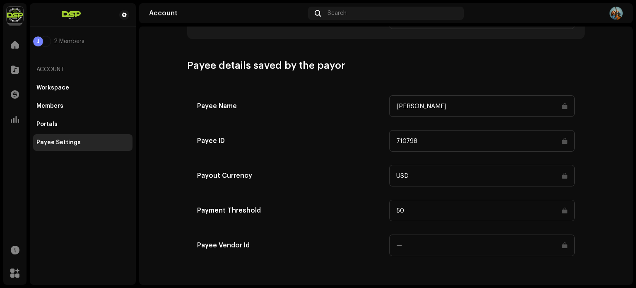
click at [604, 17] on div at bounding box center [545, 13] width 156 height 13
click at [614, 14] on img at bounding box center [615, 13] width 13 height 13
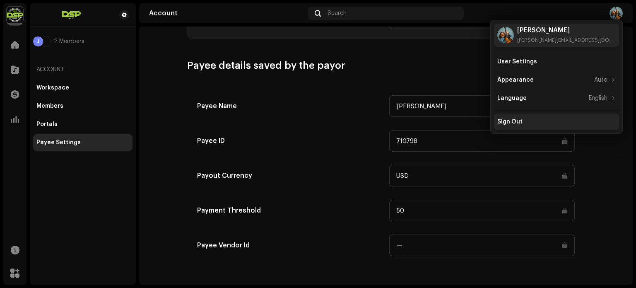
click at [514, 119] on div "Sign Out" at bounding box center [509, 121] width 25 height 7
